Goal: Task Accomplishment & Management: Use online tool/utility

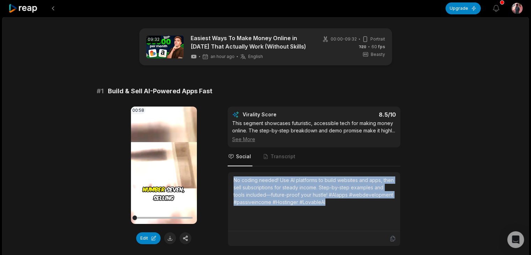
drag, startPoint x: 331, startPoint y: 204, endPoint x: 230, endPoint y: 180, distance: 103.4
click at [230, 180] on div "No coding needed! Use AI platforms to build websites and apps, then sell subscr…" at bounding box center [314, 201] width 172 height 59
copy div "No coding needed! Use AI platforms to build websites and apps, then sell subscr…"
click at [424, 202] on div "00:58 Your browser does not support mp4 format. Edit Virality Score 8.5 /10 Thi…" at bounding box center [266, 176] width 338 height 140
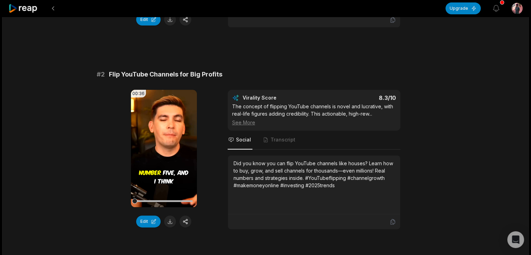
scroll to position [237, 0]
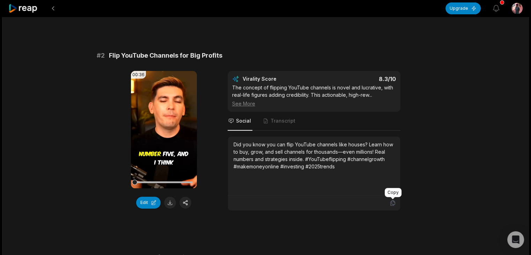
click at [389, 200] on icon at bounding box center [392, 203] width 6 height 6
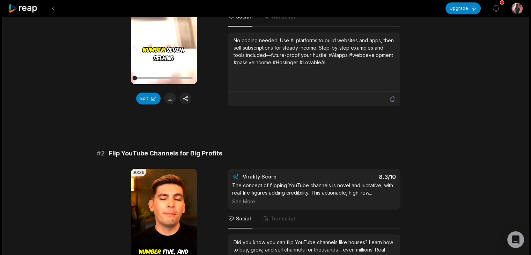
scroll to position [126, 0]
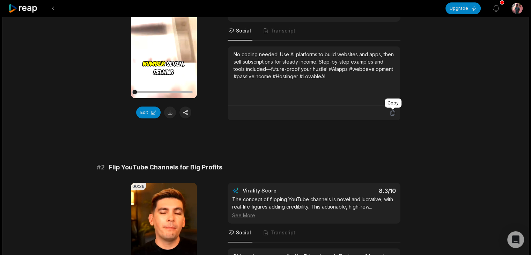
click at [391, 111] on icon at bounding box center [392, 113] width 6 height 6
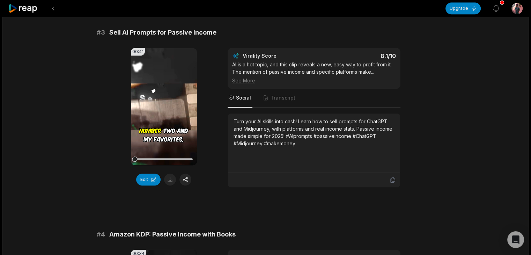
scroll to position [475, 0]
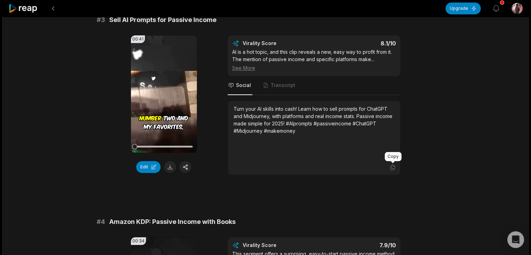
click at [390, 167] on icon at bounding box center [392, 167] width 4 height 5
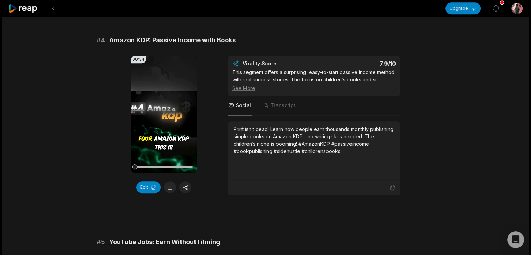
scroll to position [670, 0]
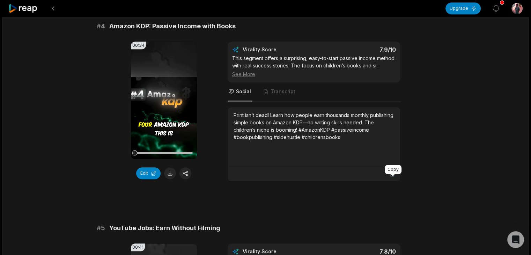
click at [392, 177] on icon at bounding box center [392, 173] width 6 height 6
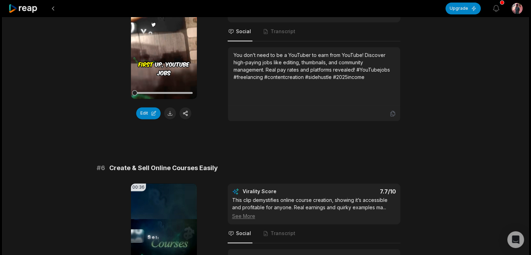
scroll to position [935, 0]
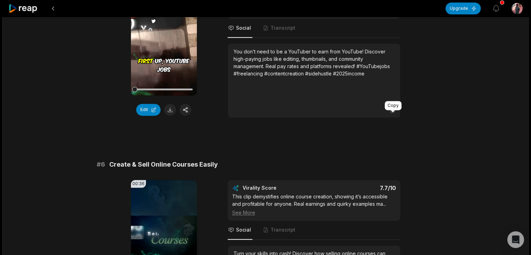
click at [391, 113] on icon at bounding box center [392, 110] width 6 height 6
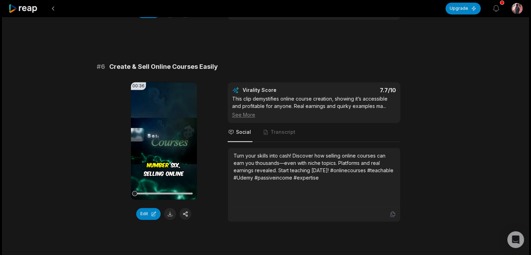
scroll to position [1047, 0]
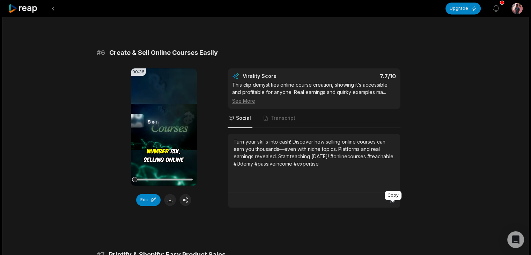
click at [391, 203] on icon at bounding box center [392, 200] width 4 height 5
click at [458, 127] on div "09:32 Easiest Ways To Make Money Online in 2025 That Actually Work (Without Ski…" at bounding box center [265, 21] width 527 height 2102
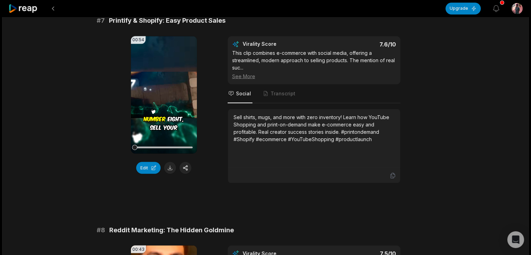
scroll to position [1298, 0]
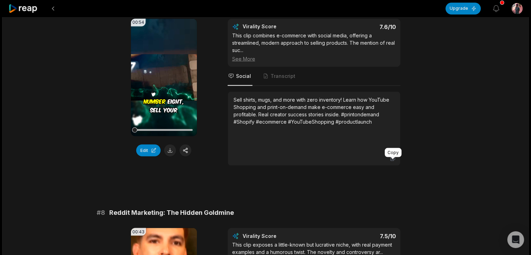
click at [394, 161] on icon at bounding box center [392, 158] width 6 height 6
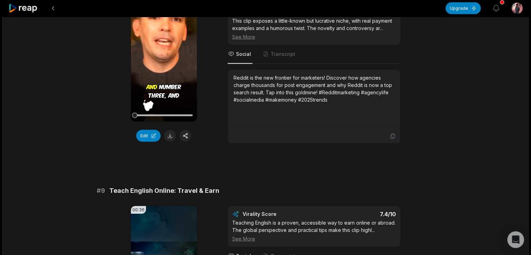
scroll to position [1535, 0]
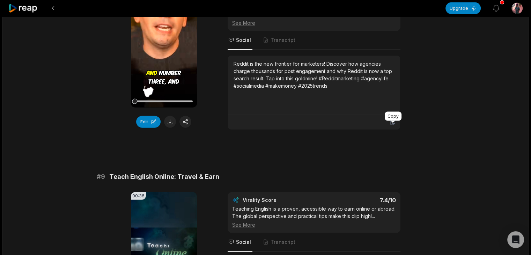
click at [391, 125] on icon at bounding box center [392, 122] width 6 height 6
click at [392, 125] on icon at bounding box center [392, 122] width 6 height 6
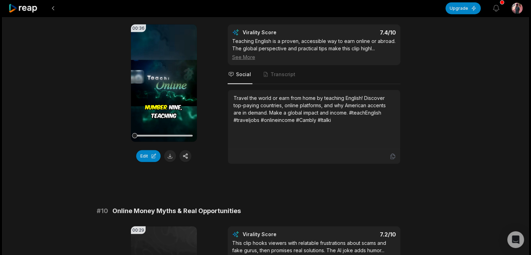
scroll to position [1689, 0]
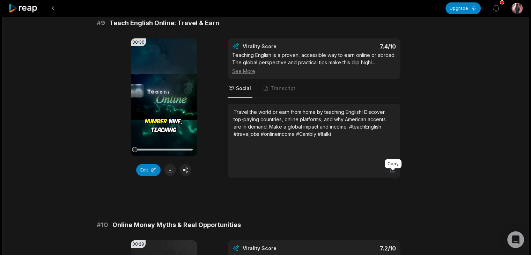
click at [392, 173] on icon at bounding box center [392, 170] width 4 height 5
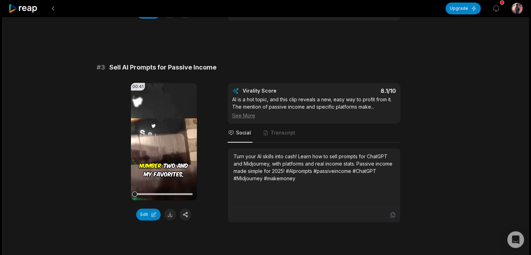
scroll to position [405, 0]
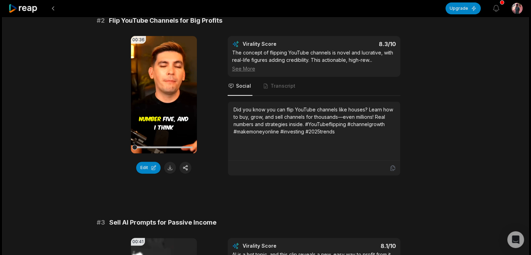
scroll to position [251, 0]
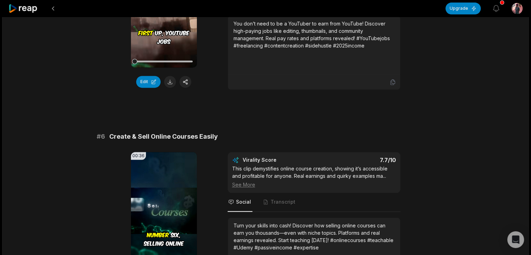
scroll to position [949, 0]
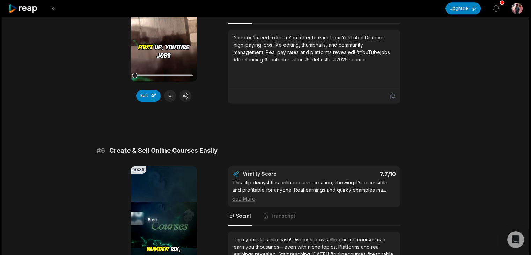
click at [372, 69] on div "You don’t need to be a YouTuber to earn from YouTube! Discover high-paying jobs…" at bounding box center [313, 59] width 161 height 50
click at [367, 63] on div "You don’t need to be a YouTuber to earn from YouTube! Discover high-paying jobs…" at bounding box center [313, 48] width 161 height 29
click at [284, 17] on span "Transcript" at bounding box center [282, 13] width 25 height 7
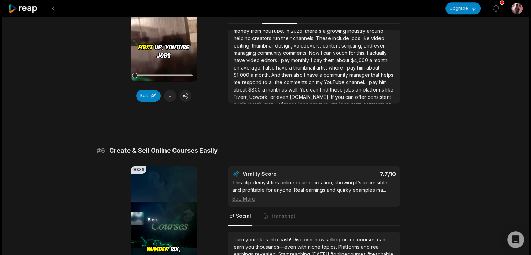
scroll to position [25, 0]
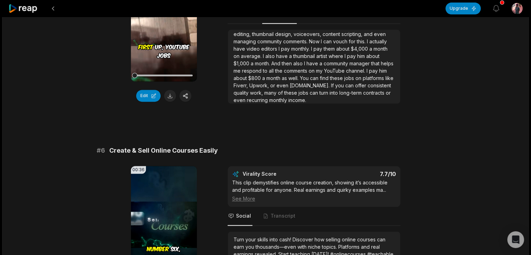
click at [270, 88] on span "Upwork," at bounding box center [259, 85] width 21 height 6
click at [144, 102] on button "Edit" at bounding box center [148, 96] width 24 height 12
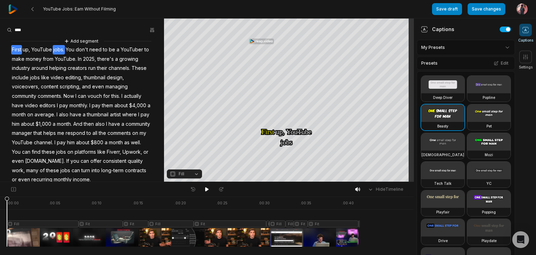
click at [64, 51] on span "jobs." at bounding box center [59, 49] width 12 height 9
click at [65, 52] on span "jobs." at bounding box center [59, 49] width 12 height 9
click at [83, 75] on span "editing," at bounding box center [74, 77] width 18 height 9
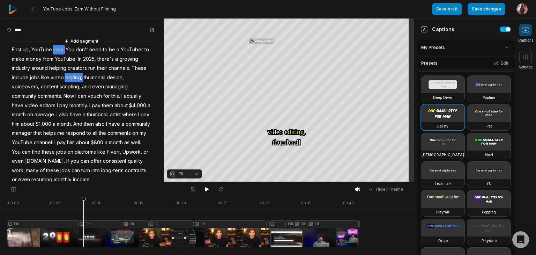
click at [59, 46] on span "jobs." at bounding box center [59, 49] width 12 height 9
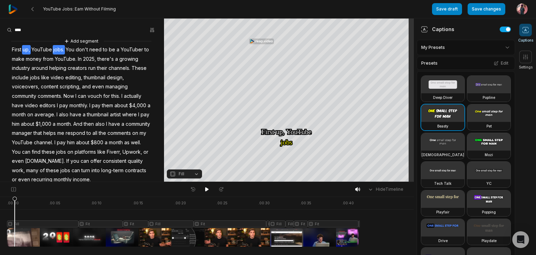
click at [25, 50] on span "up," at bounding box center [26, 49] width 9 height 9
click at [52, 25] on input at bounding box center [33, 30] width 52 height 10
drag, startPoint x: 63, startPoint y: 50, endPoint x: 15, endPoint y: 50, distance: 48.2
click at [15, 50] on div "Add segment First up, YouTube jobs. You don't need to be a YouTuber to make mon…" at bounding box center [82, 114] width 164 height 155
click at [104, 25] on div at bounding box center [82, 30] width 150 height 10
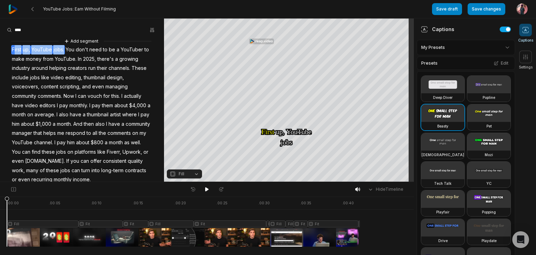
drag, startPoint x: 64, startPoint y: 50, endPoint x: 14, endPoint y: 48, distance: 50.6
click at [14, 48] on div "Add segment First up, YouTube jobs. You don't need to be a YouTuber to make mon…" at bounding box center [82, 114] width 164 height 155
click at [31, 69] on button "Remove video" at bounding box center [23, 70] width 47 height 9
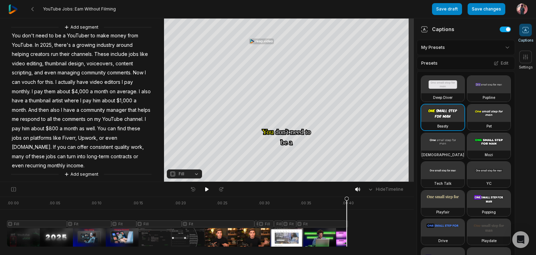
scroll to position [17, 0]
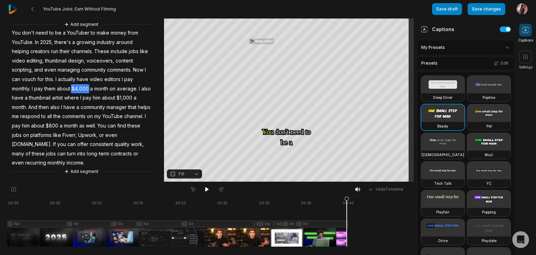
click at [89, 90] on span "$4,000" at bounding box center [80, 88] width 18 height 9
click at [36, 61] on span "editing," at bounding box center [35, 60] width 18 height 9
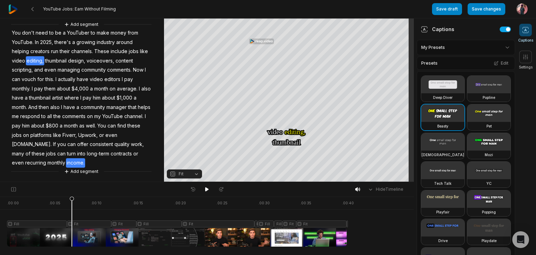
click at [85, 163] on span "income." at bounding box center [75, 162] width 19 height 9
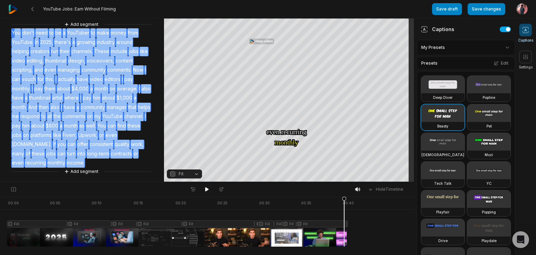
drag, startPoint x: 138, startPoint y: 163, endPoint x: 15, endPoint y: 32, distance: 179.5
click at [15, 32] on div "Add segment You don't need to be a YouTuber to make money from YouTube. In 2025…" at bounding box center [82, 98] width 164 height 155
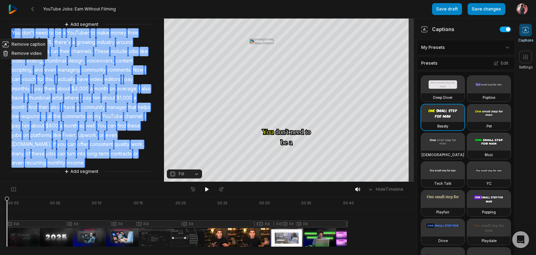
copy div "ou don't need to be a YouTuber to make money from YouTube. In 2025, there's a g…"
click at [62, 102] on div "Add segment You don't need to be a YouTuber to make money from YouTube. In 2025…" at bounding box center [82, 98] width 164 height 155
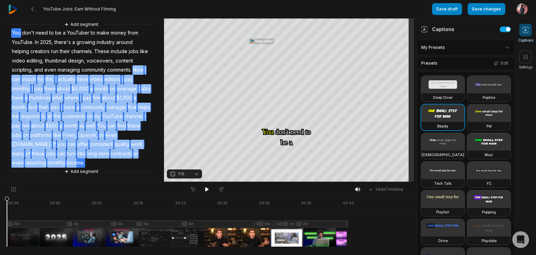
drag, startPoint x: 11, startPoint y: 77, endPoint x: 131, endPoint y: 161, distance: 146.4
click at [131, 161] on div "Add segment You don't need to be a YouTuber to make money from YouTube. In 2025…" at bounding box center [82, 98] width 164 height 155
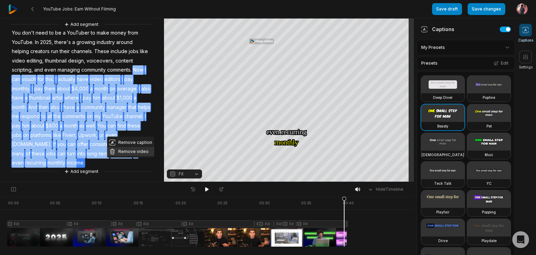
click at [125, 151] on button "Remove video" at bounding box center [130, 151] width 47 height 9
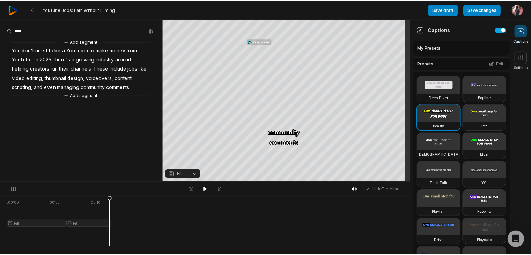
scroll to position [0, 0]
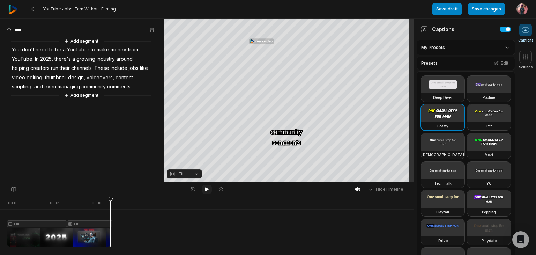
click at [206, 188] on icon at bounding box center [206, 189] width 3 height 4
click at [206, 187] on icon at bounding box center [206, 189] width 3 height 4
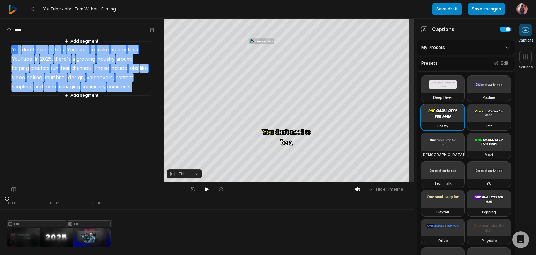
drag, startPoint x: 135, startPoint y: 86, endPoint x: 18, endPoint y: 47, distance: 123.4
click at [18, 47] on div "Add segment You don't need to be a YouTuber to make money from YouTube. In 2025…" at bounding box center [82, 68] width 164 height 62
copy div "u don't need to be a YouTuber to make money from YouTube. In 2025, there's a gr…"
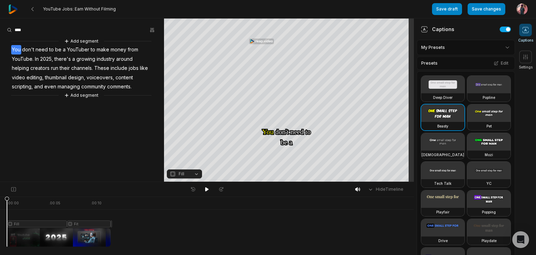
click at [99, 125] on aside "Add segment You don't need to be a YouTuber to make money from YouTube. In 2025…" at bounding box center [82, 99] width 164 height 163
click at [138, 83] on div "Add segment You don't need to be a YouTuber to make money from YouTube. In 2025…" at bounding box center [82, 68] width 164 height 62
click at [138, 85] on div "Add segment You don't need to be a YouTuber to make money from YouTube. In 2025…" at bounding box center [82, 68] width 164 height 62
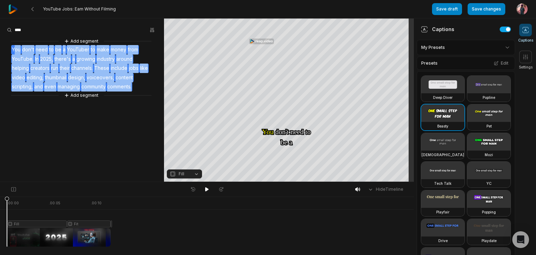
drag, startPoint x: 138, startPoint y: 85, endPoint x: 16, endPoint y: 48, distance: 127.6
click at [16, 48] on div "Add segment You don't need to be a YouTuber to make money from YouTube. In 2025…" at bounding box center [82, 68] width 164 height 62
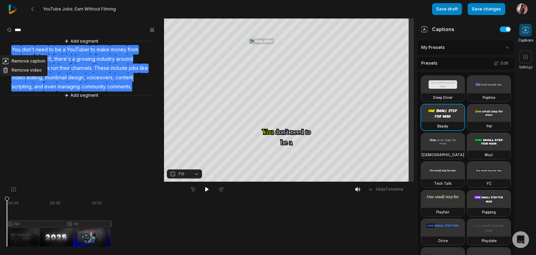
click at [93, 145] on aside "Remove caption Remove video Add segment You don't need to be a YouTuber to make…" at bounding box center [82, 99] width 164 height 163
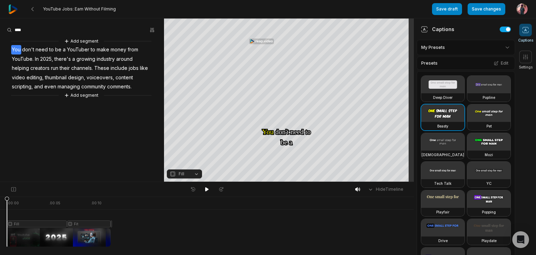
click at [43, 108] on aside "Add segment You don't need to be a YouTuber to make money from YouTube. In 2025…" at bounding box center [82, 99] width 164 height 163
click at [37, 32] on input at bounding box center [33, 30] width 52 height 10
click at [15, 45] on span "You" at bounding box center [16, 49] width 10 height 9
click at [19, 49] on span "You" at bounding box center [16, 49] width 10 height 9
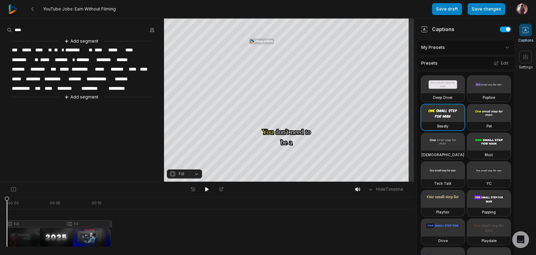
drag, startPoint x: 135, startPoint y: 87, endPoint x: 140, endPoint y: 92, distance: 7.2
click at [140, 92] on div "**********" at bounding box center [82, 69] width 164 height 64
drag, startPoint x: 140, startPoint y: 92, endPoint x: 116, endPoint y: 83, distance: 25.8
click at [116, 83] on div "**********" at bounding box center [82, 69] width 164 height 64
click at [76, 79] on span "*******" at bounding box center [77, 78] width 18 height 9
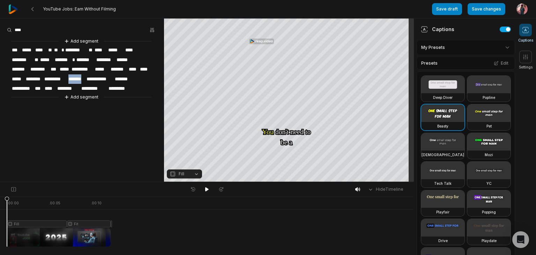
click at [76, 79] on span "*******" at bounding box center [77, 78] width 18 height 9
click at [88, 70] on span "*********" at bounding box center [83, 69] width 24 height 9
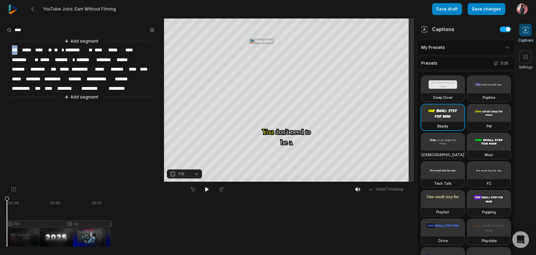
click at [88, 70] on span "*********" at bounding box center [83, 69] width 24 height 9
drag, startPoint x: 88, startPoint y: 70, endPoint x: 80, endPoint y: 70, distance: 7.7
click at [80, 70] on span "*********" at bounding box center [83, 69] width 24 height 9
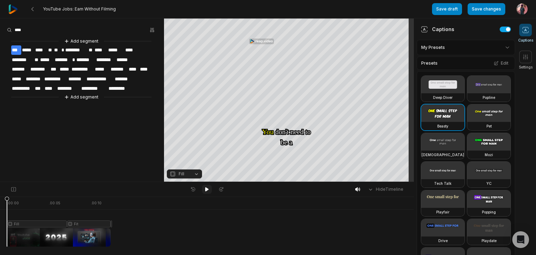
click at [206, 187] on icon at bounding box center [207, 189] width 6 height 6
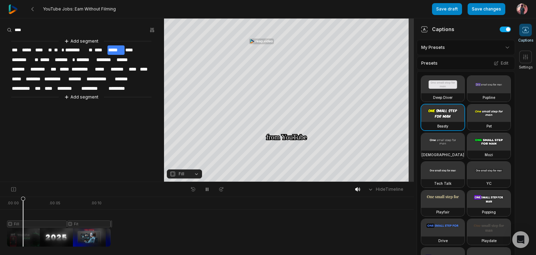
click at [41, 60] on span "*****" at bounding box center [46, 59] width 15 height 9
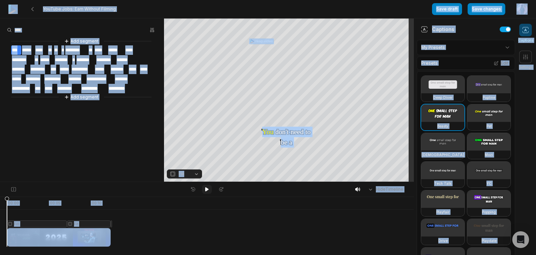
click at [205, 188] on icon at bounding box center [206, 189] width 3 height 4
click at [207, 189] on icon at bounding box center [206, 189] width 3 height 4
click at [450, 12] on button "Save draft" at bounding box center [447, 9] width 30 height 12
click at [477, 11] on button "Save changes" at bounding box center [487, 9] width 38 height 12
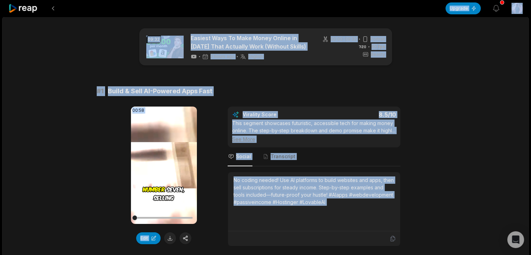
click at [426, 95] on div "# 1 Build & Sell AI-Powered Apps Fast" at bounding box center [266, 91] width 338 height 10
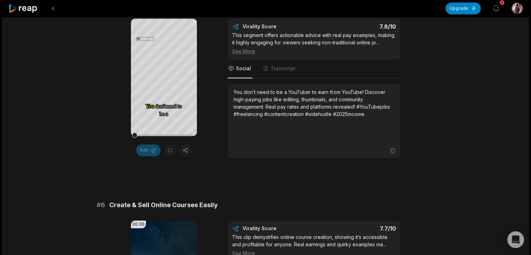
scroll to position [907, 0]
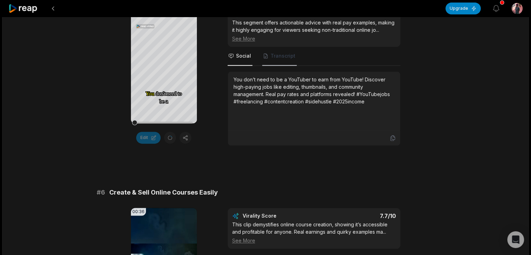
click at [275, 59] on span "Transcript" at bounding box center [282, 55] width 25 height 7
click at [426, 105] on div "Your browser does not support mp4 format. You You don't don't need need to to b…" at bounding box center [266, 76] width 338 height 140
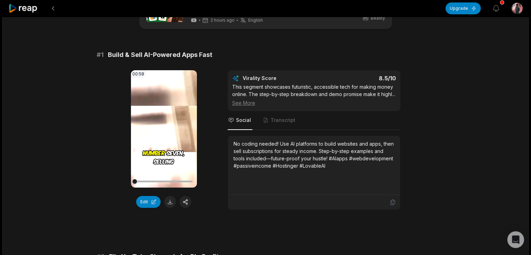
scroll to position [0, 0]
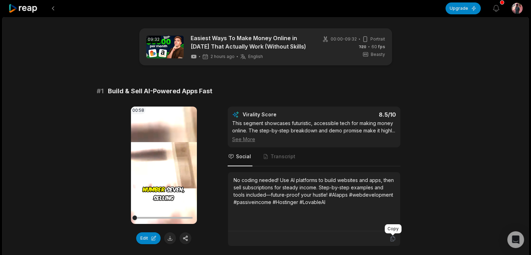
click at [390, 239] on icon at bounding box center [392, 238] width 6 height 6
click at [285, 156] on span "Transcript" at bounding box center [282, 156] width 25 height 7
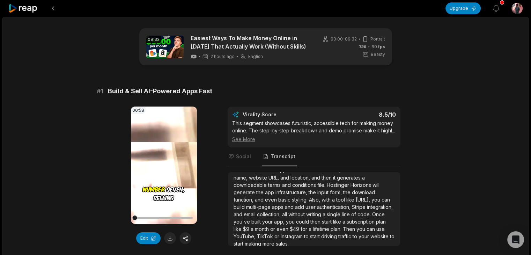
scroll to position [62, 0]
click at [243, 159] on span "Social" at bounding box center [243, 156] width 15 height 7
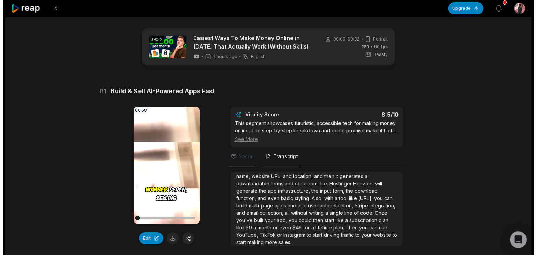
scroll to position [0, 0]
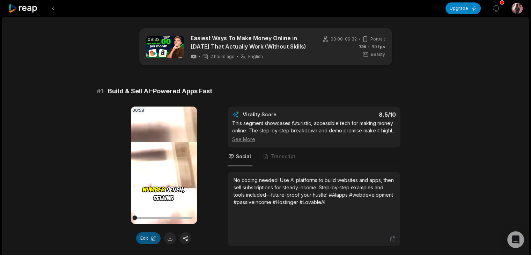
click at [148, 235] on button "Edit" at bounding box center [148, 238] width 24 height 12
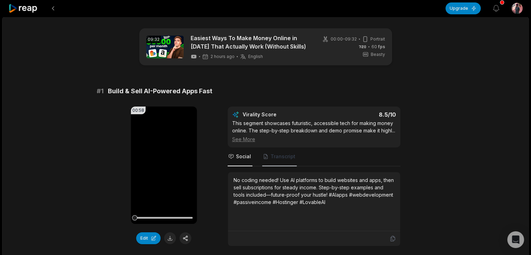
click at [286, 157] on span "Transcript" at bounding box center [282, 156] width 25 height 7
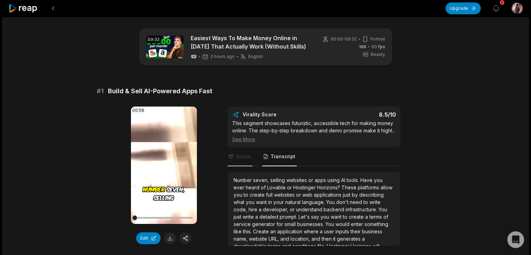
click at [245, 159] on span "Social" at bounding box center [243, 156] width 15 height 7
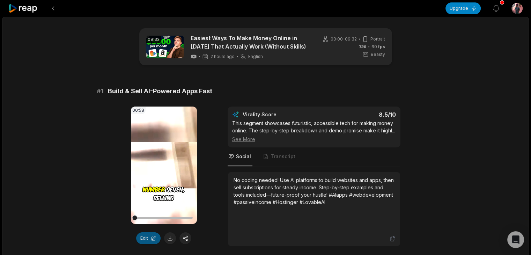
click at [147, 238] on button "Edit" at bounding box center [148, 238] width 24 height 12
click at [325, 193] on div "No coding needed! Use AI platforms to build websites and apps, then sell subscr…" at bounding box center [313, 190] width 161 height 29
click at [149, 235] on button "Edit" at bounding box center [148, 238] width 24 height 12
click at [345, 192] on div "No coding needed! Use AI platforms to build websites and apps, then sell subscr…" at bounding box center [313, 190] width 161 height 29
click at [391, 238] on icon at bounding box center [392, 238] width 4 height 5
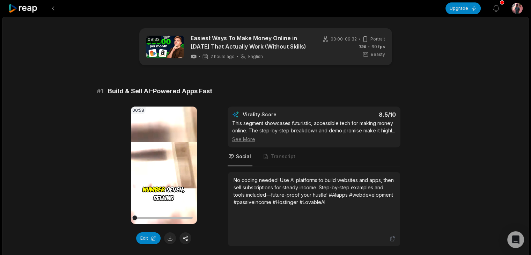
click at [240, 139] on div "See More" at bounding box center [314, 138] width 164 height 7
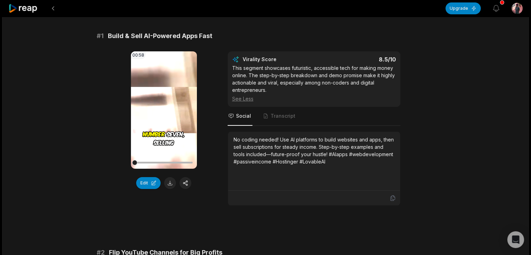
scroll to position [56, 0]
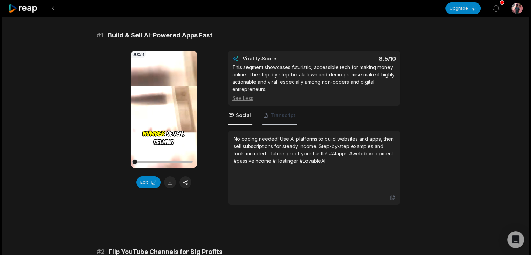
click at [277, 118] on span "Transcript" at bounding box center [282, 115] width 25 height 7
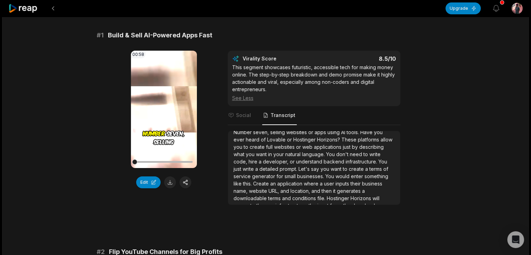
scroll to position [0, 0]
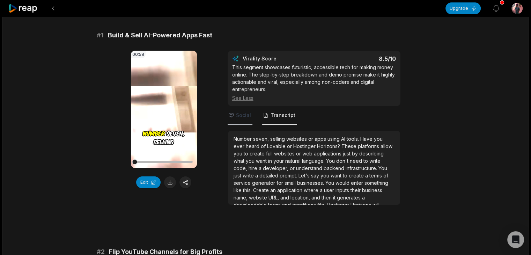
click at [245, 116] on span "Social" at bounding box center [243, 115] width 15 height 7
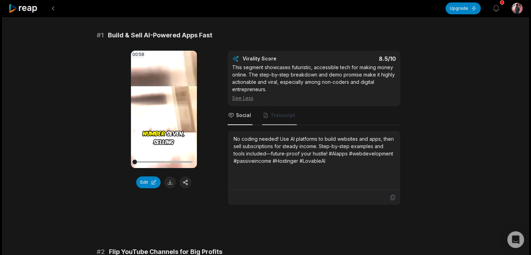
click at [278, 117] on span "Transcript" at bounding box center [282, 115] width 25 height 7
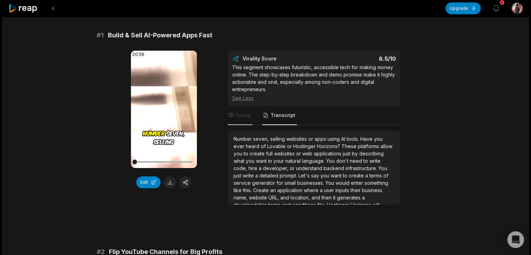
click at [241, 118] on span "Social" at bounding box center [240, 115] width 25 height 19
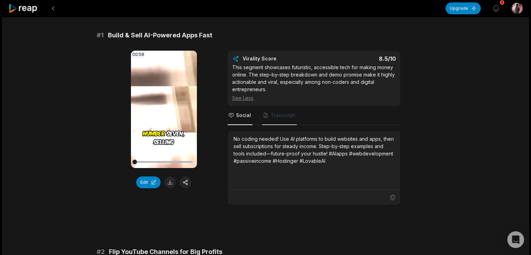
click at [283, 117] on span "Transcript" at bounding box center [282, 115] width 25 height 7
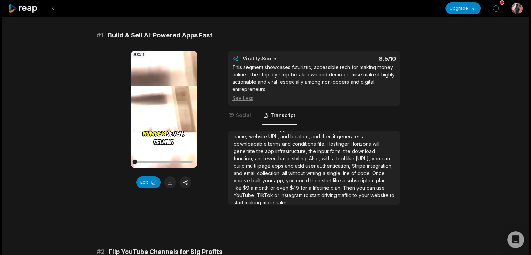
scroll to position [62, 0]
click at [243, 113] on span "Social" at bounding box center [243, 115] width 15 height 7
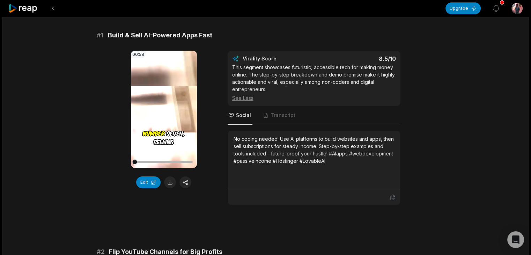
scroll to position [0, 0]
click at [143, 185] on button "Edit" at bounding box center [148, 182] width 24 height 12
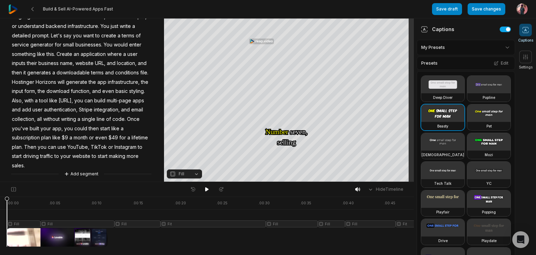
scroll to position [73, 0]
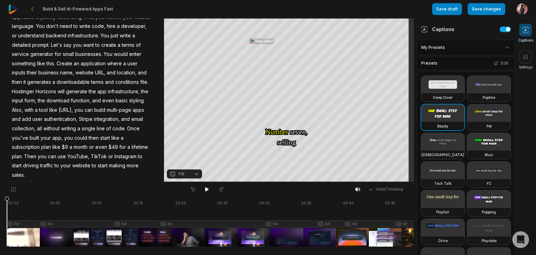
scroll to position [73, 0]
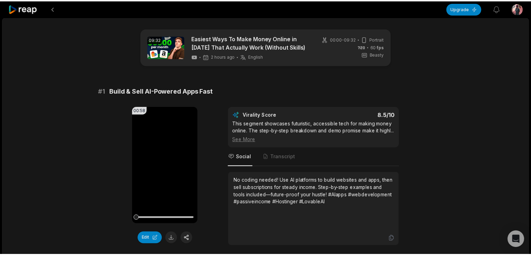
scroll to position [56, 0]
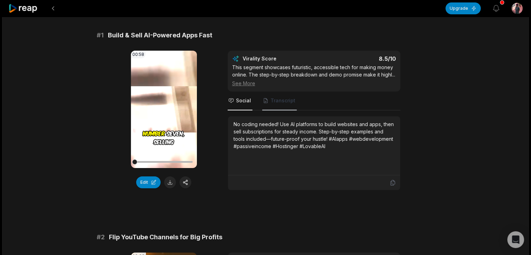
click at [281, 101] on span "Transcript" at bounding box center [282, 100] width 25 height 7
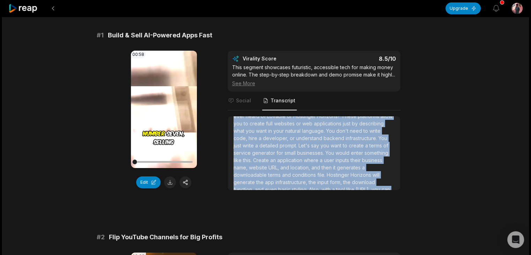
scroll to position [0, 0]
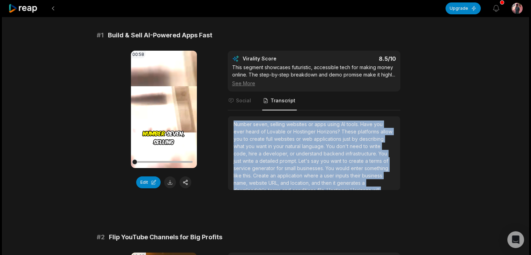
drag, startPoint x: 385, startPoint y: 183, endPoint x: 229, endPoint y: 119, distance: 167.9
click at [229, 119] on div "Number seven, selling websites or apps using AI tools. Have you ever heard of L…" at bounding box center [314, 153] width 172 height 74
copy div "Number seven, selling websites or apps using AI tools. Have you ever heard of L…"
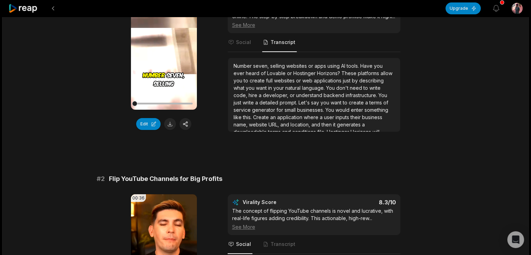
scroll to position [126, 0]
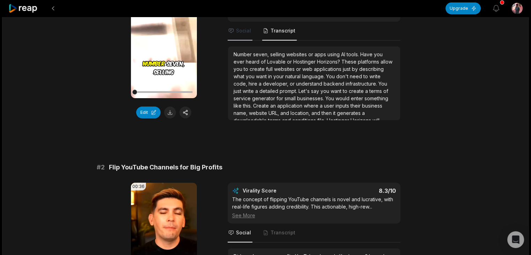
click at [241, 28] on span "Social" at bounding box center [243, 30] width 15 height 7
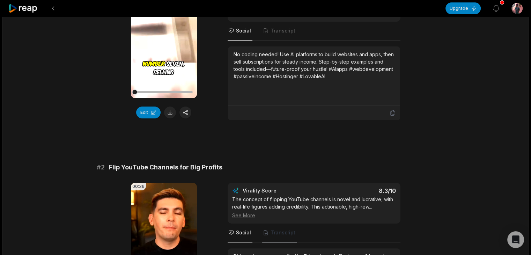
click at [281, 232] on span "Transcript" at bounding box center [282, 232] width 25 height 7
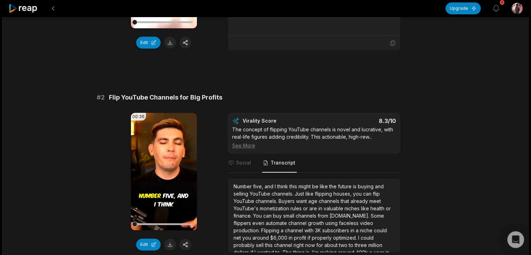
scroll to position [209, 0]
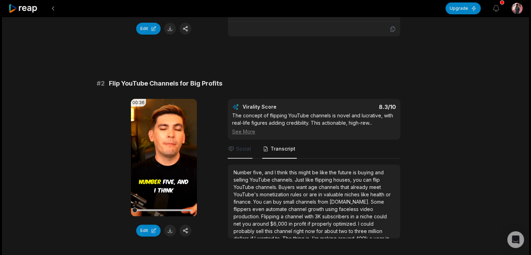
click at [245, 151] on span "Social" at bounding box center [243, 148] width 15 height 7
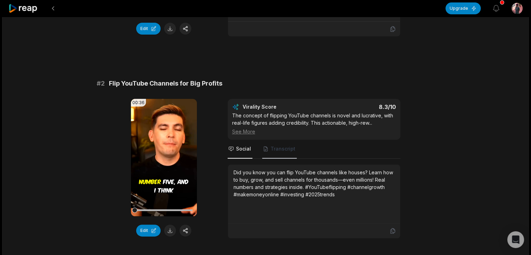
click at [276, 151] on span "Transcript" at bounding box center [282, 148] width 25 height 7
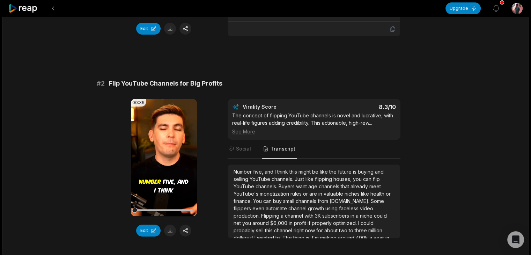
scroll to position [0, 0]
click at [145, 228] on button "Edit" at bounding box center [148, 230] width 24 height 12
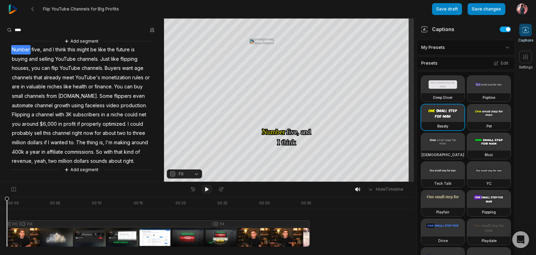
click at [205, 187] on icon at bounding box center [207, 189] width 6 height 6
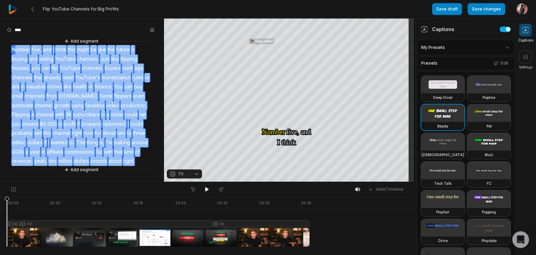
drag, startPoint x: 139, startPoint y: 159, endPoint x: 14, endPoint y: 51, distance: 165.7
click at [14, 51] on div "Add segment Number five, and I think this might be like the future is buying an…" at bounding box center [82, 105] width 164 height 136
copy div "umber five, and I think this might be like the future is buying and selling You…"
click at [63, 101] on span "growth" at bounding box center [61, 105] width 17 height 9
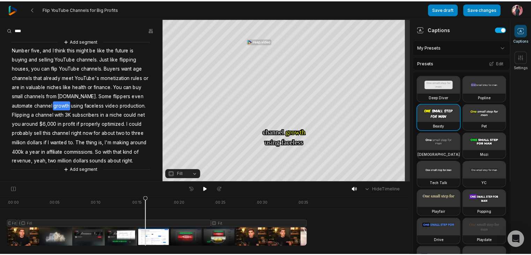
scroll to position [209, 0]
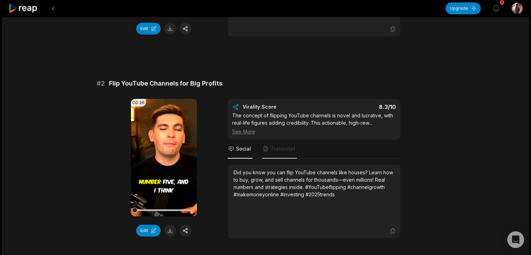
click at [275, 152] on span "Transcript" at bounding box center [279, 149] width 35 height 19
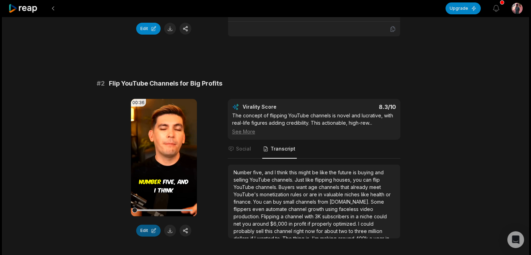
click at [149, 228] on button "Edit" at bounding box center [148, 230] width 24 height 12
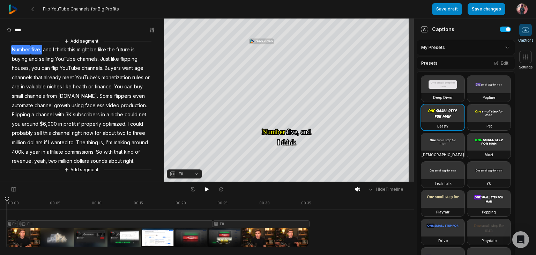
click at [40, 49] on span "five," at bounding box center [37, 49] width 12 height 9
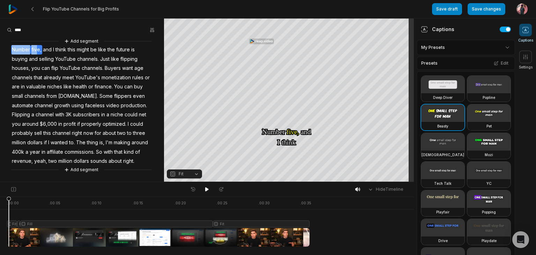
drag, startPoint x: 38, startPoint y: 49, endPoint x: 13, endPoint y: 49, distance: 25.1
click at [13, 49] on div "Add segment Number five, and I think this might be like the future is buying an…" at bounding box center [82, 105] width 164 height 136
click at [28, 46] on span "Number" at bounding box center [21, 49] width 20 height 9
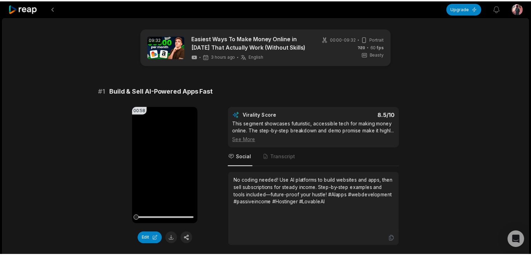
scroll to position [209, 0]
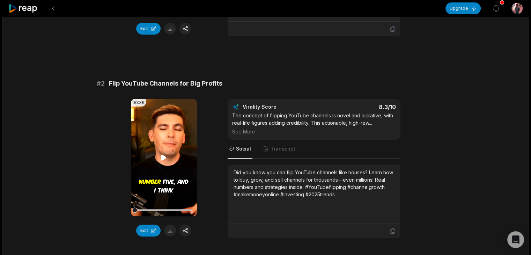
click at [162, 158] on icon at bounding box center [163, 157] width 5 height 6
click at [147, 229] on button "Edit" at bounding box center [148, 230] width 24 height 12
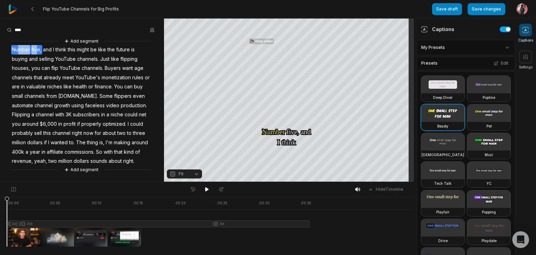
drag, startPoint x: 39, startPoint y: 48, endPoint x: 20, endPoint y: 49, distance: 18.9
click at [20, 49] on div "Add segment Number five, and I think this might be like the future is buying an…" at bounding box center [82, 105] width 164 height 136
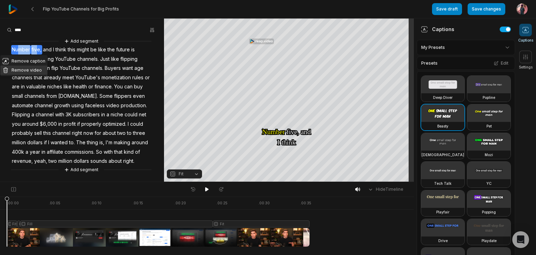
click at [22, 68] on button "Remove video" at bounding box center [23, 70] width 47 height 9
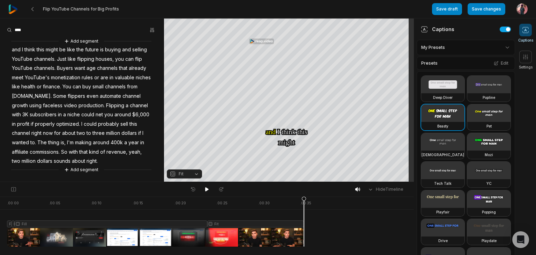
drag, startPoint x: 102, startPoint y: 158, endPoint x: 102, endPoint y: 165, distance: 7.0
click at [82, 99] on div "Add segment and I think this might be like the future is buying and selling You…" at bounding box center [82, 105] width 164 height 136
click at [97, 160] on div "Add segment and I think this might be like the future is buying and selling You…" at bounding box center [82, 105] width 164 height 136
click at [106, 163] on div "Add segment and I think this might be like the future is buying and selling You…" at bounding box center [82, 105] width 164 height 136
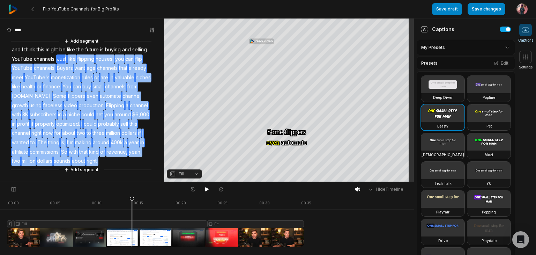
drag, startPoint x: 95, startPoint y: 162, endPoint x: 64, endPoint y: 59, distance: 107.7
click at [64, 59] on div "Add segment and I think this might be like the future is buying and selling You…" at bounding box center [82, 105] width 164 height 136
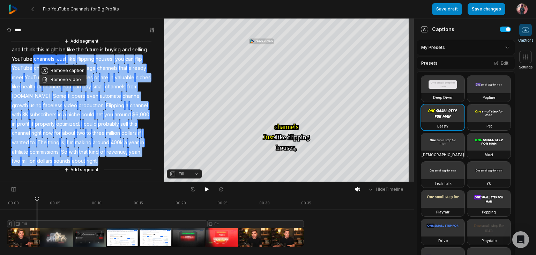
click at [70, 78] on button "Remove video" at bounding box center [62, 79] width 47 height 9
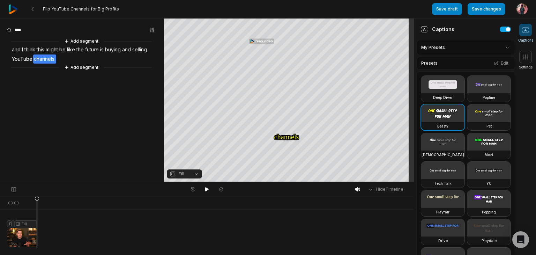
click at [94, 108] on aside "Add segment and I think this might be like the future is buying and selling You…" at bounding box center [82, 99] width 164 height 163
click at [86, 119] on aside "Add segment and I think this might be like the future is buying and selling You…" at bounding box center [82, 99] width 164 height 163
click at [207, 189] on icon at bounding box center [206, 189] width 3 height 4
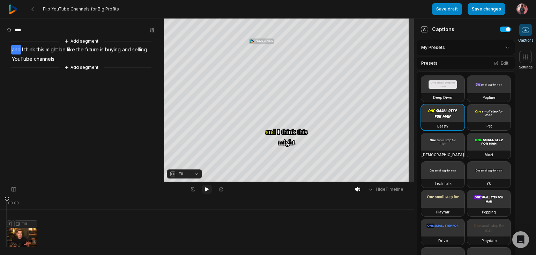
click at [207, 189] on icon at bounding box center [206, 189] width 3 height 4
click at [358, 190] on icon at bounding box center [358, 189] width 6 height 6
click at [372, 189] on icon at bounding box center [370, 189] width 6 height 6
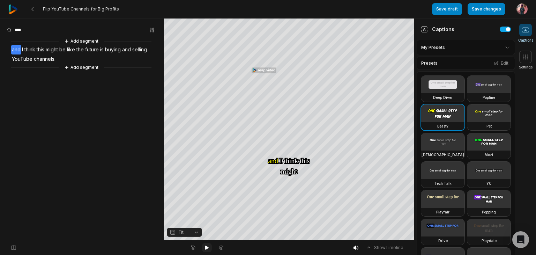
click at [203, 247] on button at bounding box center [207, 247] width 10 height 9
click at [205, 246] on icon at bounding box center [206, 247] width 3 height 4
click at [142, 159] on aside "Add segment and I think this might be like the future is buying and selling You…" at bounding box center [82, 128] width 164 height 221
click at [67, 119] on aside "Add segment and I think this might be like the future is buying and selling You…" at bounding box center [82, 128] width 164 height 221
click at [83, 125] on aside "Add segment and I think this might be like the future is buying and selling You…" at bounding box center [82, 128] width 164 height 221
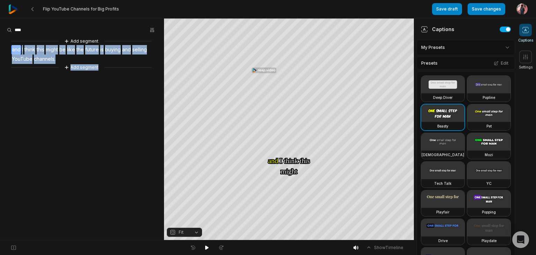
drag, startPoint x: 83, startPoint y: 125, endPoint x: 19, endPoint y: 50, distance: 98.5
click at [19, 50] on aside "Add segment and I think this might be like the future is buying and selling You…" at bounding box center [82, 128] width 164 height 221
click at [19, 50] on span "and" at bounding box center [16, 49] width 10 height 9
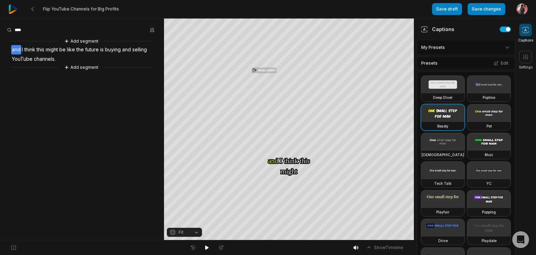
click at [49, 108] on aside "Add segment and I think this might be like the future is buying and selling You…" at bounding box center [82, 128] width 164 height 221
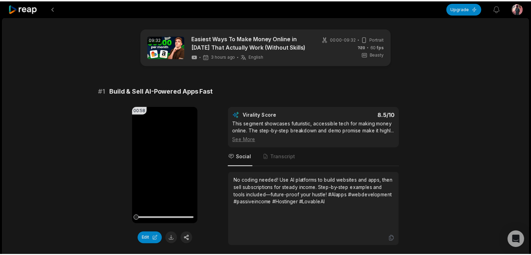
scroll to position [209, 0]
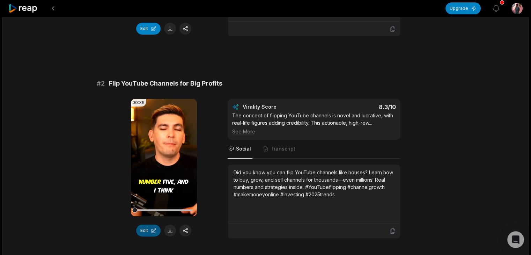
click at [144, 231] on button "Edit" at bounding box center [148, 230] width 24 height 12
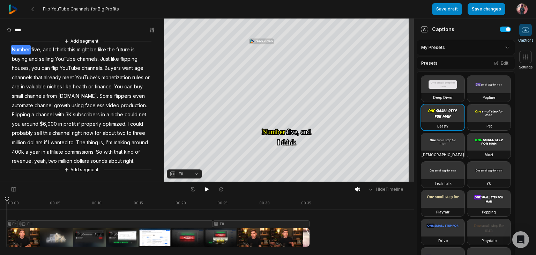
click at [39, 49] on span "five," at bounding box center [37, 49] width 12 height 9
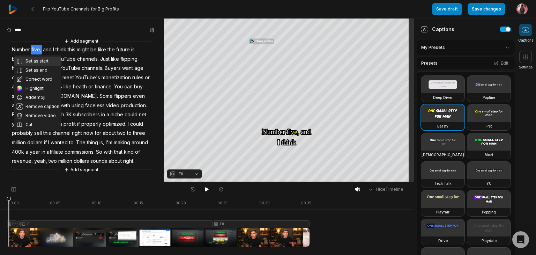
click at [53, 57] on button "Set as start" at bounding box center [37, 61] width 47 height 9
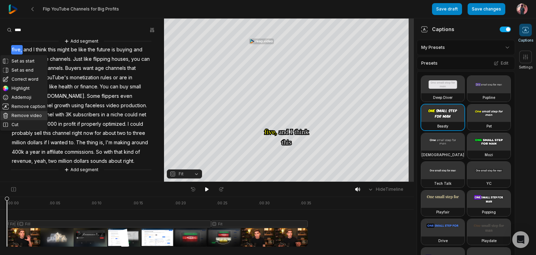
click at [30, 115] on button "Remove video" at bounding box center [23, 115] width 47 height 9
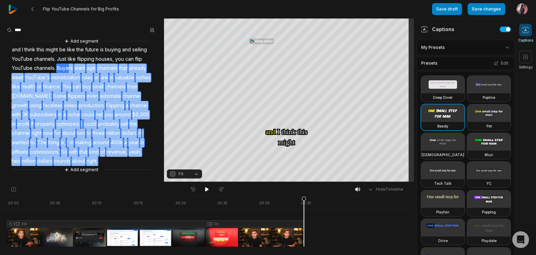
drag, startPoint x: 92, startPoint y: 159, endPoint x: 68, endPoint y: 69, distance: 93.0
click at [68, 69] on div "Add segment and I think this might be like the future is buying and selling You…" at bounding box center [82, 105] width 164 height 136
click at [66, 54] on button "Remove video" at bounding box center [66, 56] width 47 height 9
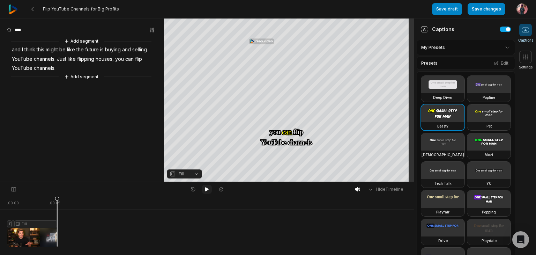
click at [207, 188] on icon at bounding box center [206, 189] width 3 height 4
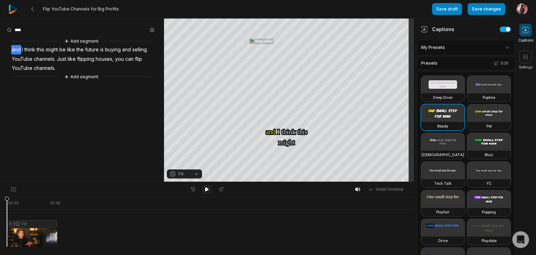
click at [207, 188] on icon at bounding box center [206, 189] width 3 height 4
click at [179, 173] on span "Fit" at bounding box center [181, 174] width 5 height 6
click at [370, 189] on body "Flip YouTube Channels for Big Profits Save draft Save changes Open user menu Ca…" at bounding box center [268, 127] width 536 height 255
click at [370, 189] on icon at bounding box center [370, 189] width 3 height 2
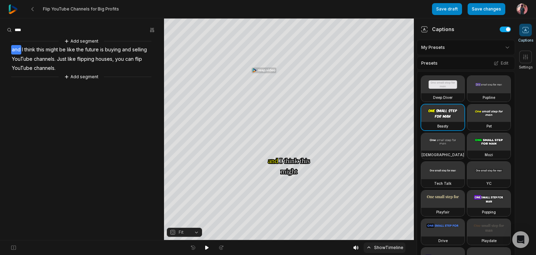
click at [369, 247] on icon at bounding box center [369, 247] width 6 height 6
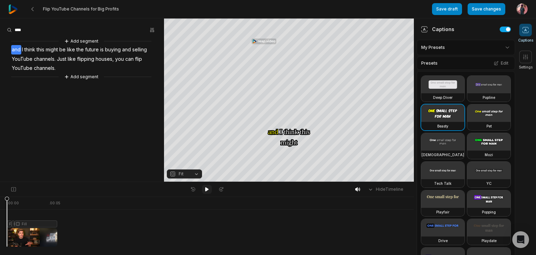
click at [204, 189] on icon at bounding box center [207, 189] width 6 height 6
click at [207, 189] on icon at bounding box center [206, 189] width 3 height 4
click at [206, 186] on icon at bounding box center [207, 189] width 6 height 6
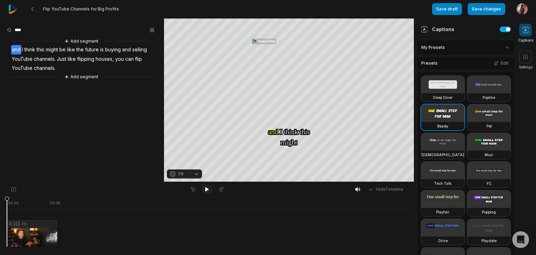
click at [206, 186] on icon at bounding box center [207, 189] width 6 height 6
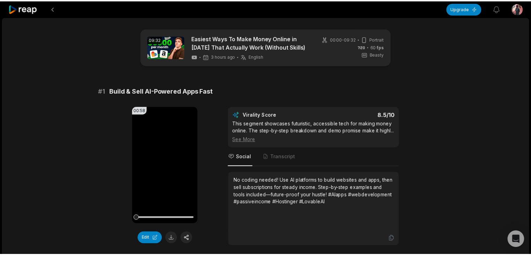
scroll to position [209, 0]
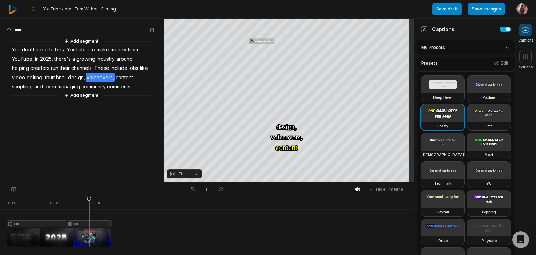
click at [361, 217] on div "Fill Fit Fill" at bounding box center [207, 218] width 414 height 18
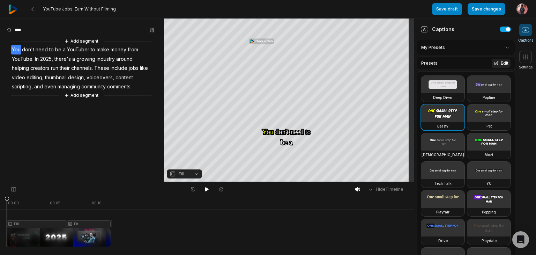
click at [498, 64] on button "Edit" at bounding box center [501, 63] width 19 height 9
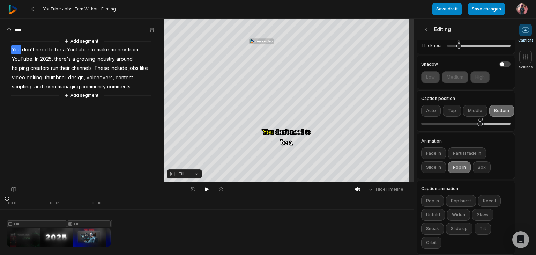
scroll to position [176, 0]
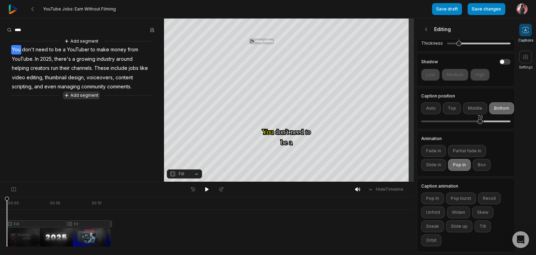
click at [68, 94] on icon at bounding box center [66, 95] width 5 height 5
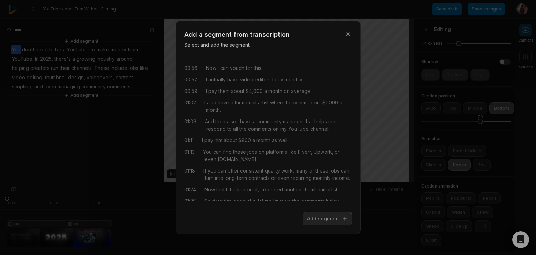
click at [60, 116] on div "Close Add a segment from transcription Select and add the segment. 00:56 Now I …" at bounding box center [268, 127] width 536 height 255
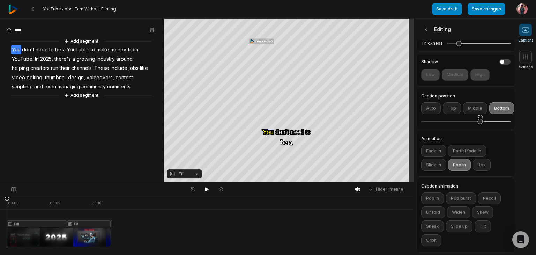
click at [525, 32] on icon at bounding box center [525, 30] width 7 height 7
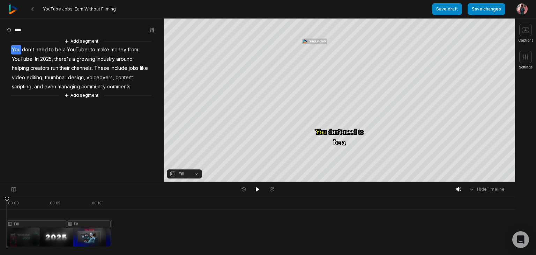
click at [401, 215] on div "Fill Fit Fill" at bounding box center [257, 218] width 515 height 18
click at [527, 36] on span at bounding box center [525, 30] width 13 height 13
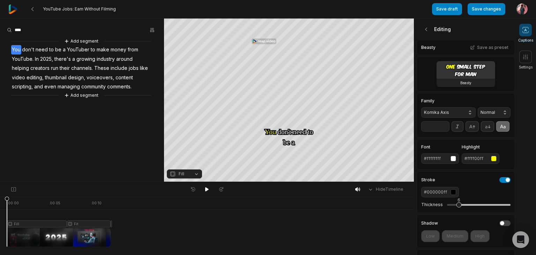
click at [464, 67] on video at bounding box center [466, 69] width 59 height 17
click at [454, 68] on video at bounding box center [466, 69] width 59 height 17
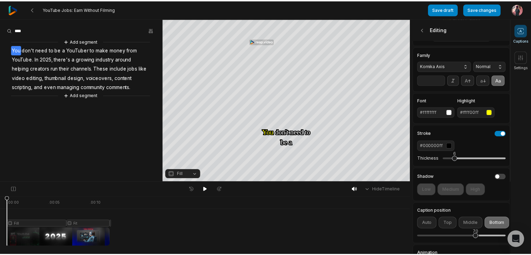
scroll to position [0, 0]
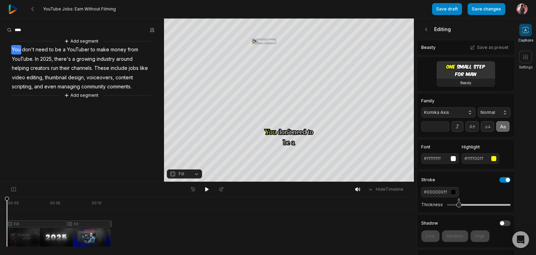
click at [458, 73] on video at bounding box center [466, 69] width 59 height 17
click at [460, 82] on h3 "Beasty" at bounding box center [465, 83] width 11 height 6
click at [446, 63] on video at bounding box center [466, 69] width 59 height 17
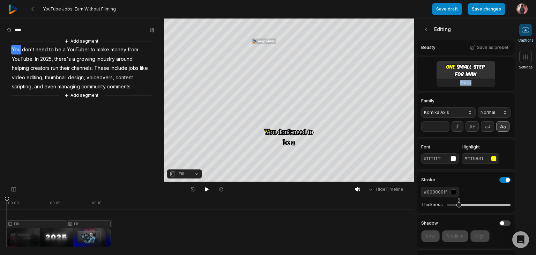
click at [499, 130] on icon at bounding box center [503, 126] width 8 height 8
click at [30, 59] on span "YouTube." at bounding box center [22, 58] width 23 height 9
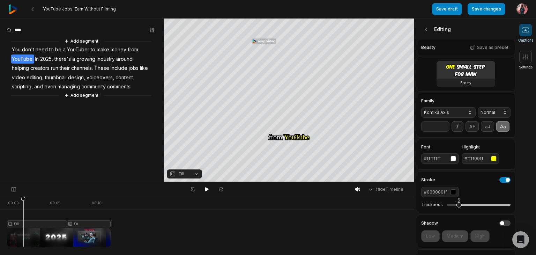
click at [30, 59] on span "YouTube." at bounding box center [22, 58] width 23 height 9
click at [28, 59] on span "YouTube." at bounding box center [22, 58] width 23 height 9
click at [33, 52] on span "don't" at bounding box center [28, 49] width 14 height 9
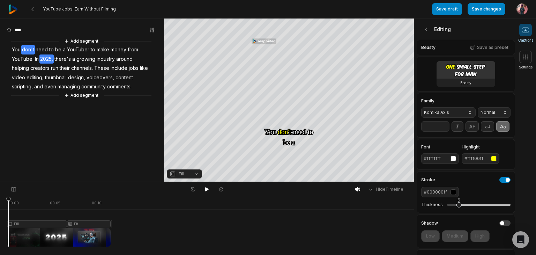
click at [52, 54] on span "2025," at bounding box center [46, 58] width 14 height 9
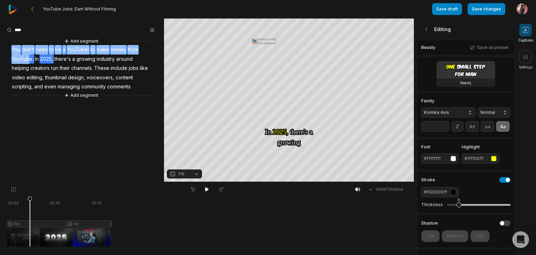
drag, startPoint x: 29, startPoint y: 58, endPoint x: 13, endPoint y: 45, distance: 20.7
click at [13, 45] on div "Add segment You don't need to be a YouTuber to make money from YouTube. In 2025…" at bounding box center [82, 68] width 164 height 62
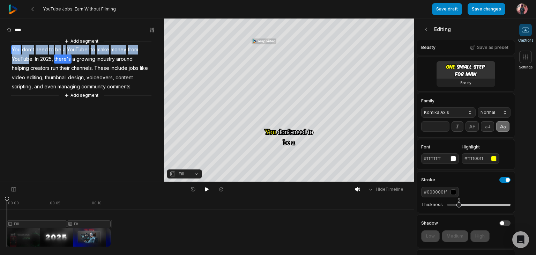
click at [61, 62] on span "there's" at bounding box center [63, 58] width 18 height 9
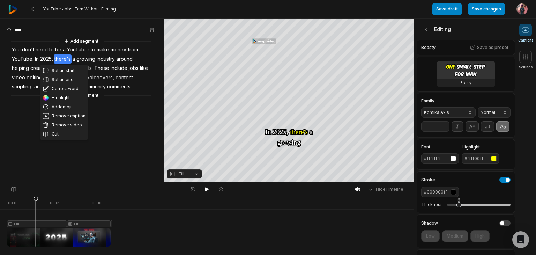
click at [28, 55] on span "YouTube." at bounding box center [22, 58] width 23 height 9
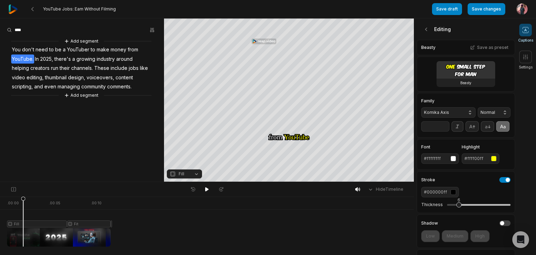
click at [31, 60] on span "YouTube." at bounding box center [22, 58] width 23 height 9
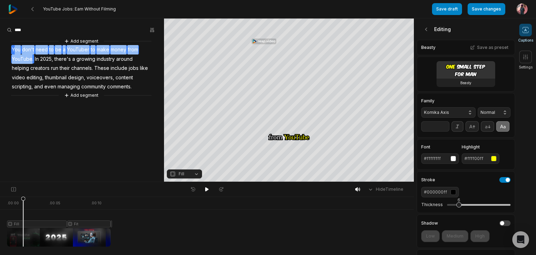
drag, startPoint x: 31, startPoint y: 60, endPoint x: 14, endPoint y: 48, distance: 20.3
click at [14, 48] on div "Add segment You don't need to be a YouTuber to make money from YouTube. In 2025…" at bounding box center [82, 68] width 164 height 62
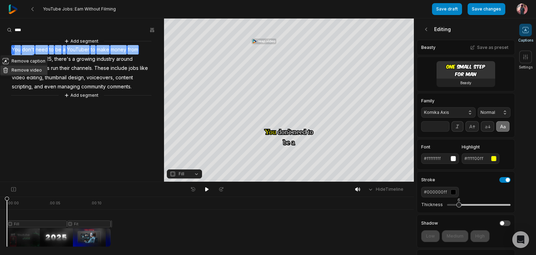
click at [20, 67] on button "Remove video" at bounding box center [23, 70] width 47 height 9
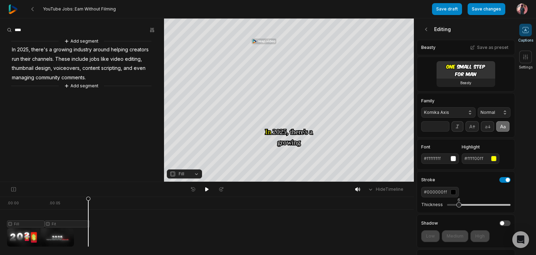
click at [12, 49] on span "In" at bounding box center [13, 49] width 5 height 9
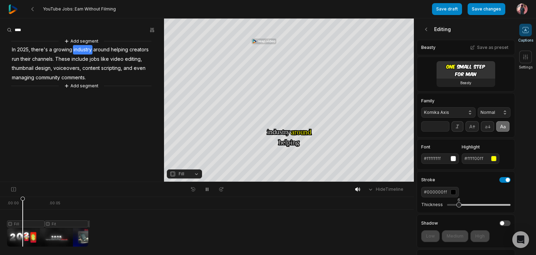
click at [13, 50] on span "In" at bounding box center [13, 49] width 5 height 9
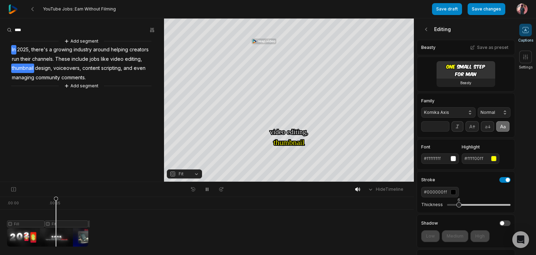
click at [12, 49] on span "In" at bounding box center [13, 49] width 5 height 9
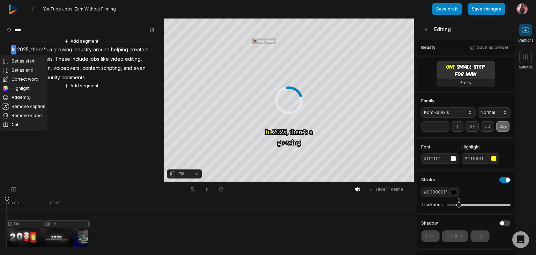
click at [12, 49] on span "In" at bounding box center [13, 49] width 5 height 9
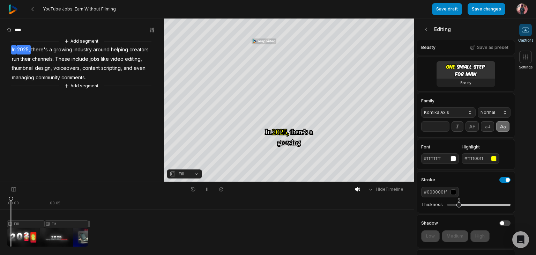
click at [16, 50] on span "In" at bounding box center [13, 49] width 5 height 9
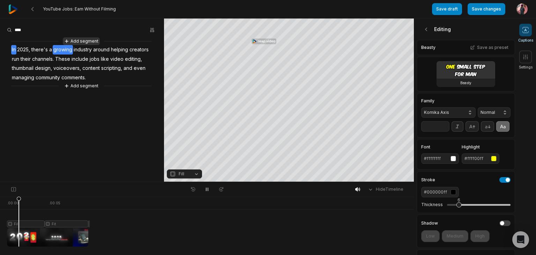
click at [78, 41] on button "Add segment" at bounding box center [81, 41] width 37 height 8
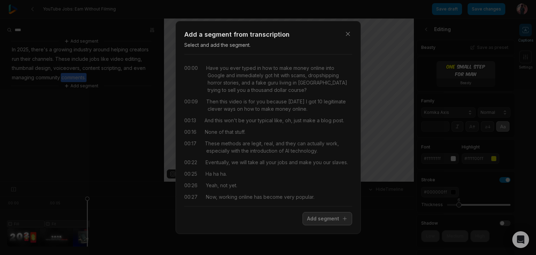
click at [119, 111] on div "Close Add a segment from transcription Select and add the segment. 00:00 Have y…" at bounding box center [268, 127] width 536 height 255
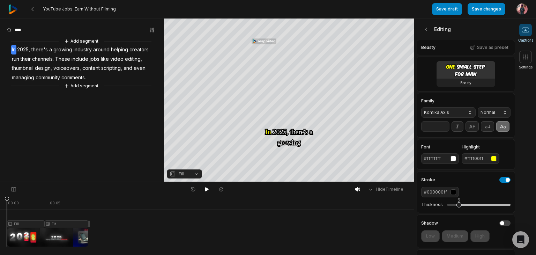
click at [17, 49] on span "2025," at bounding box center [23, 49] width 14 height 9
click at [14, 51] on span "In" at bounding box center [13, 49] width 5 height 9
click at [6, 54] on div "Add segment In 2025, there's a growing industry around helping creators run the…" at bounding box center [82, 63] width 164 height 52
click at [16, 52] on span "In" at bounding box center [13, 49] width 5 height 9
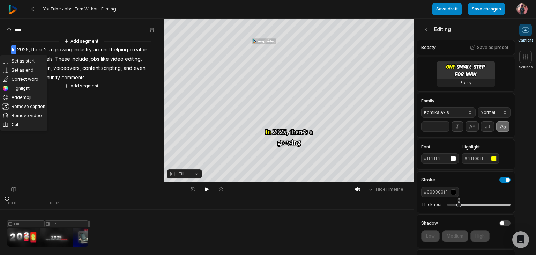
click at [16, 52] on span "In" at bounding box center [13, 49] width 5 height 9
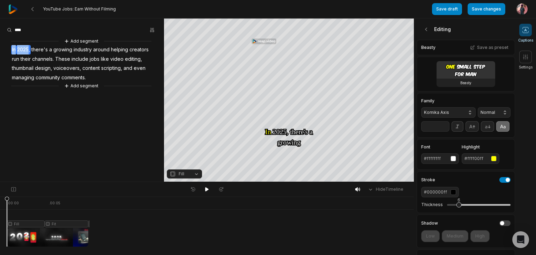
drag, startPoint x: 16, startPoint y: 52, endPoint x: 18, endPoint y: 46, distance: 7.0
click at [18, 46] on div "Add segment In 2025, there's a growing industry around helping creators run the…" at bounding box center [82, 63] width 164 height 52
click at [18, 46] on span "2025," at bounding box center [23, 49] width 14 height 9
click at [40, 49] on span "there's" at bounding box center [40, 49] width 18 height 9
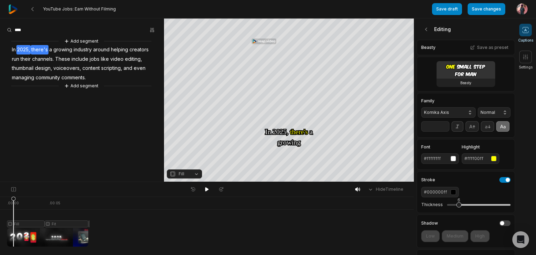
click at [28, 49] on span "2025," at bounding box center [23, 49] width 14 height 9
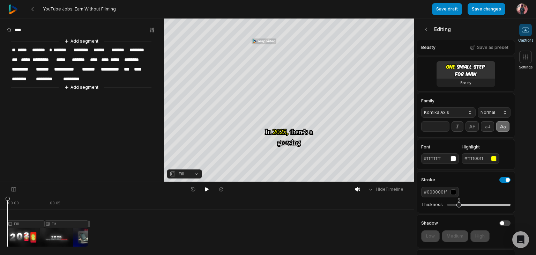
click at [28, 49] on span "*****" at bounding box center [24, 49] width 15 height 9
click at [15, 50] on span "**" at bounding box center [14, 49] width 6 height 9
paste span
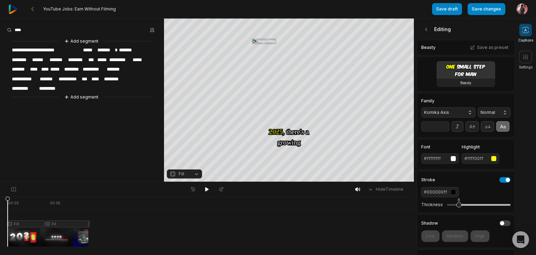
click at [14, 50] on span "**********" at bounding box center [46, 49] width 71 height 9
click at [16, 50] on span "**********" at bounding box center [46, 49] width 71 height 9
click at [480, 9] on button "Save changes" at bounding box center [487, 9] width 38 height 12
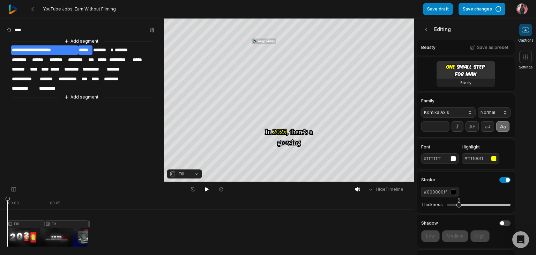
click at [150, 85] on div "**********" at bounding box center [82, 69] width 164 height 64
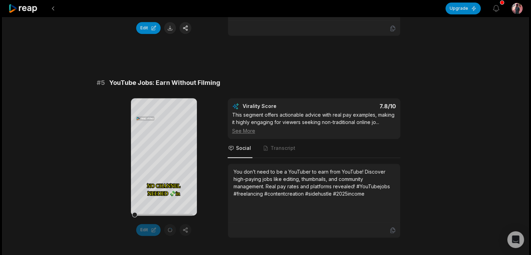
scroll to position [838, 0]
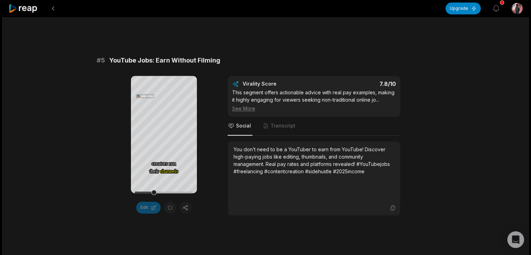
click at [306, 44] on div "# 1 Build & Sell AI-Powered Apps Fast 00:58 Your browser does not support mp4 f…" at bounding box center [266, 240] width 338 height 1982
click at [282, 134] on span "Transcript" at bounding box center [279, 126] width 35 height 19
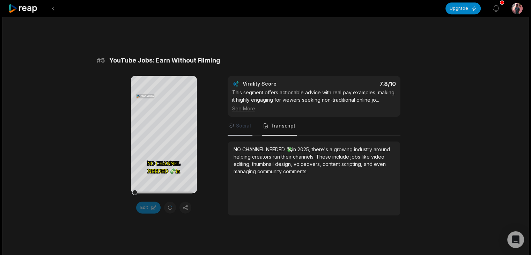
click at [239, 129] on span "Social" at bounding box center [243, 125] width 15 height 7
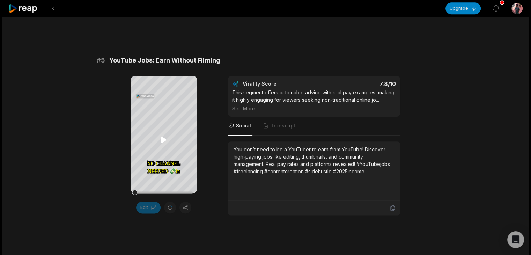
click at [160, 140] on icon at bounding box center [163, 139] width 8 height 8
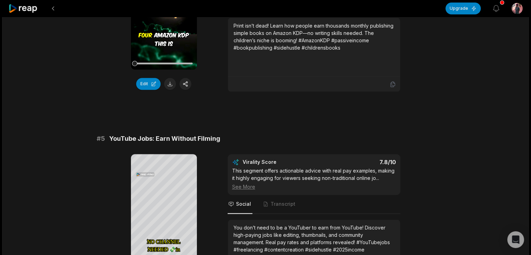
scroll to position [754, 0]
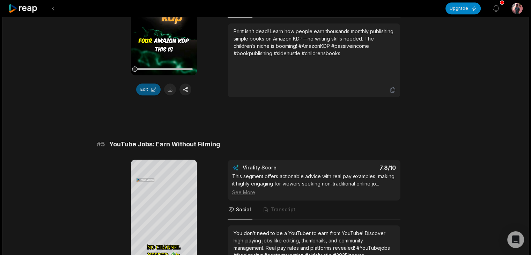
click at [144, 87] on button "Edit" at bounding box center [148, 89] width 24 height 12
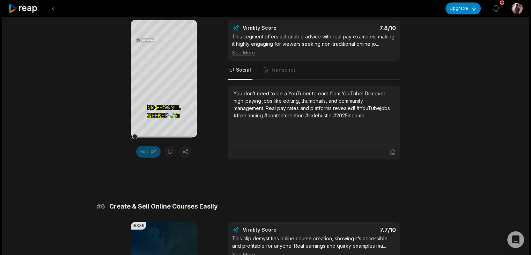
scroll to position [879, 0]
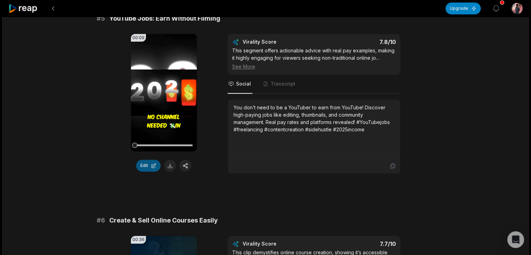
click at [147, 171] on button "Edit" at bounding box center [148, 165] width 24 height 12
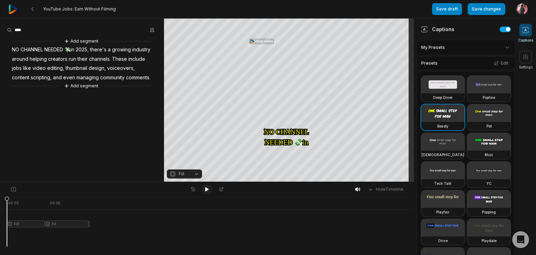
click at [207, 188] on icon at bounding box center [206, 189] width 3 height 4
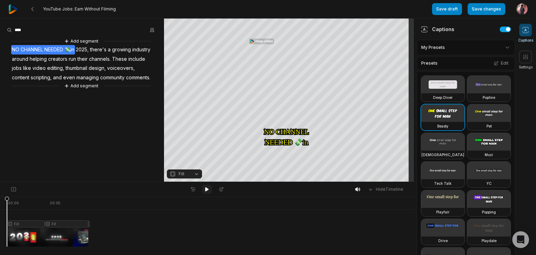
click at [205, 187] on icon at bounding box center [207, 189] width 6 height 6
click at [71, 52] on span "NO CHANNEL NEEDED 💸in" at bounding box center [43, 49] width 64 height 9
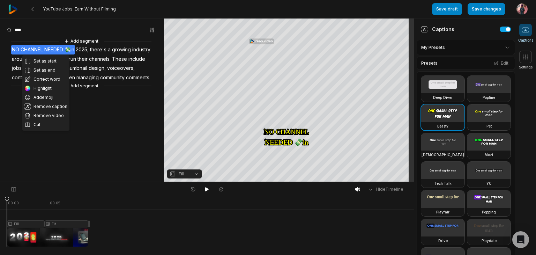
click at [103, 130] on aside "Set as start Set as end Correct word Highlight Add emoji Remove caption Remove …" at bounding box center [82, 99] width 164 height 163
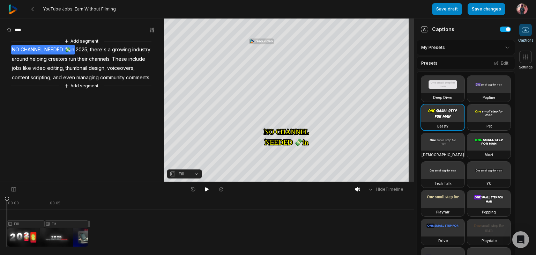
click at [115, 119] on aside "Add segment NO CHANNEL NEEDED 💸in 2025, there's a growing industry around helpi…" at bounding box center [82, 99] width 164 height 163
click at [127, 114] on aside "Add segment NO CHANNEL NEEDED 💸in 2025, there's a growing industry around helpi…" at bounding box center [82, 99] width 164 height 163
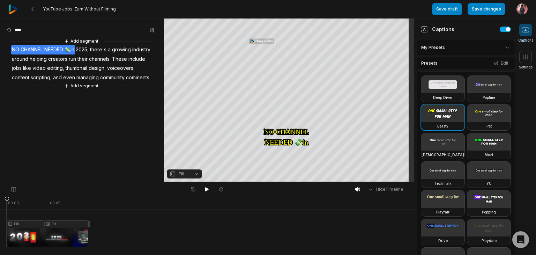
click at [127, 114] on aside "Add segment NO CHANNEL NEEDED 💸in 2025, there's a growing industry around helpi…" at bounding box center [82, 99] width 164 height 163
click at [89, 49] on span "2025," at bounding box center [82, 49] width 14 height 9
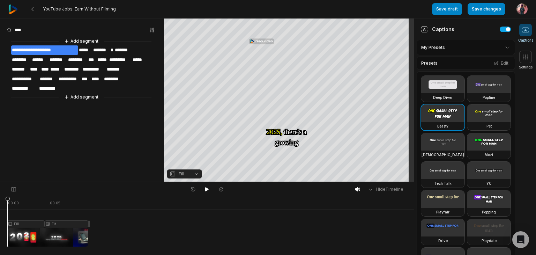
click at [119, 106] on aside "**********" at bounding box center [82, 99] width 164 height 163
click at [135, 130] on aside "**********" at bounding box center [82, 99] width 164 height 163
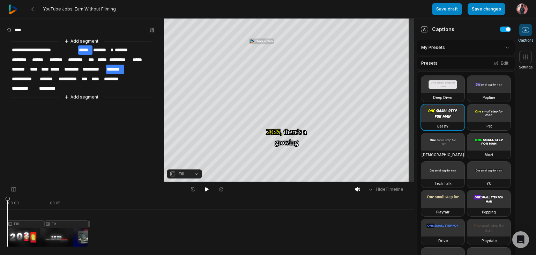
click at [145, 70] on div "**********" at bounding box center [82, 69] width 164 height 64
click at [139, 180] on aside "**********" at bounding box center [82, 99] width 164 height 163
click at [130, 137] on aside "**********" at bounding box center [82, 99] width 164 height 163
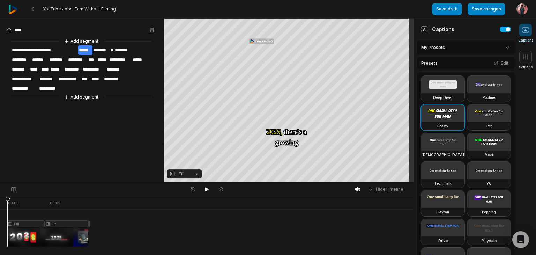
click at [130, 137] on aside "**********" at bounding box center [82, 99] width 164 height 163
click at [60, 145] on aside "**********" at bounding box center [82, 99] width 164 height 163
click at [102, 130] on aside "**********" at bounding box center [82, 99] width 164 height 163
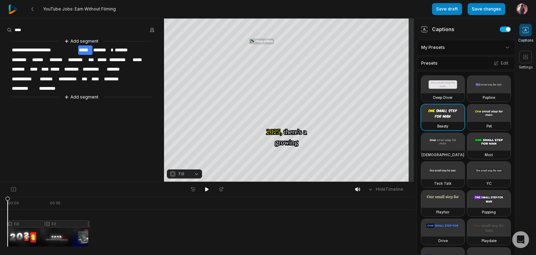
click at [102, 130] on aside "**********" at bounding box center [82, 99] width 164 height 163
click at [207, 189] on icon at bounding box center [206, 189] width 3 height 4
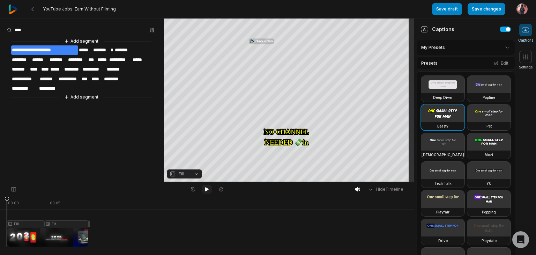
click at [207, 189] on icon at bounding box center [206, 189] width 3 height 4
click at [206, 188] on icon at bounding box center [206, 189] width 3 height 4
click at [84, 128] on aside "**********" at bounding box center [82, 99] width 164 height 163
click at [104, 120] on aside "**********" at bounding box center [82, 99] width 164 height 163
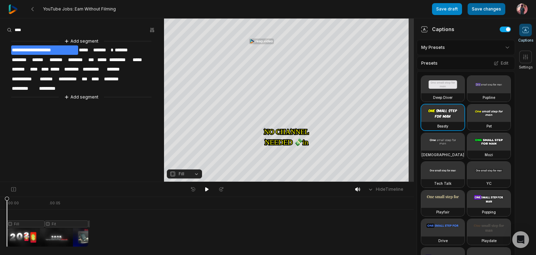
click at [491, 12] on button "Save changes" at bounding box center [487, 9] width 38 height 12
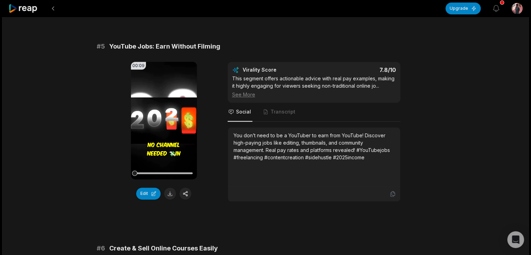
scroll to position [865, 0]
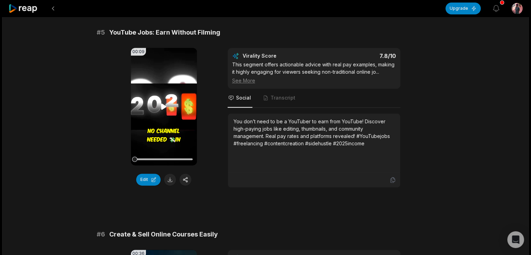
click at [149, 162] on div at bounding box center [164, 159] width 58 height 12
click at [159, 160] on div at bounding box center [164, 159] width 58 height 2
click at [166, 163] on div at bounding box center [164, 159] width 58 height 12
click at [176, 160] on div at bounding box center [164, 159] width 58 height 2
click at [185, 160] on div at bounding box center [164, 159] width 58 height 2
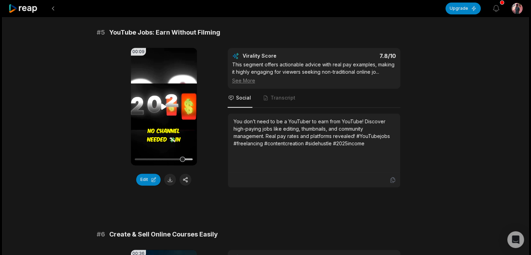
click at [188, 160] on div at bounding box center [164, 159] width 58 height 2
click at [161, 130] on video "Your browser does not support mp4 format." at bounding box center [164, 106] width 66 height 117
drag, startPoint x: 161, startPoint y: 130, endPoint x: 148, endPoint y: 185, distance: 56.9
click at [148, 185] on div "00:09 Your browser does not support mp4 format. Edit" at bounding box center [164, 118] width 66 height 140
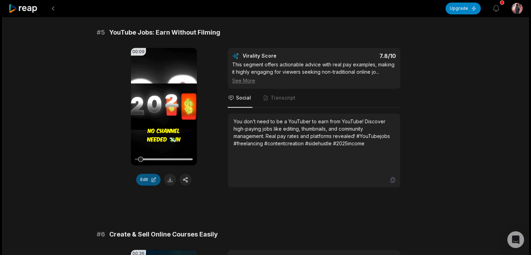
click at [148, 185] on button "Edit" at bounding box center [148, 179] width 24 height 12
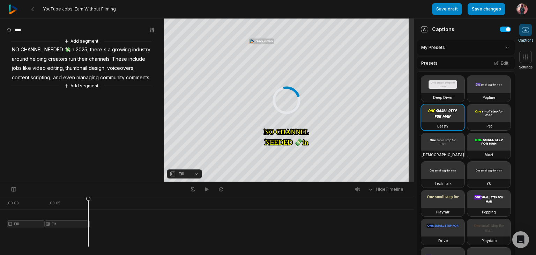
click at [525, 34] on span at bounding box center [525, 30] width 13 height 13
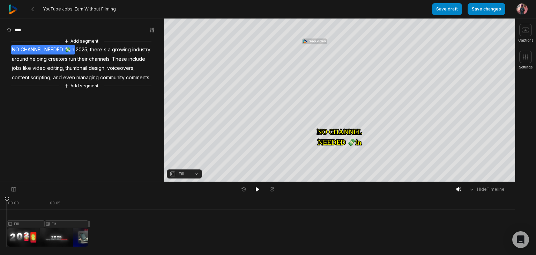
click at [298, 230] on div at bounding box center [257, 237] width 501 height 18
click at [448, 12] on button "Save draft" at bounding box center [447, 9] width 30 height 12
click at [527, 64] on button "Settings" at bounding box center [526, 60] width 14 height 19
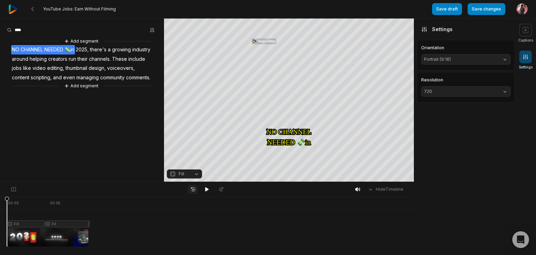
click at [194, 186] on icon at bounding box center [193, 189] width 6 height 6
click at [370, 189] on icon at bounding box center [370, 189] width 3 height 2
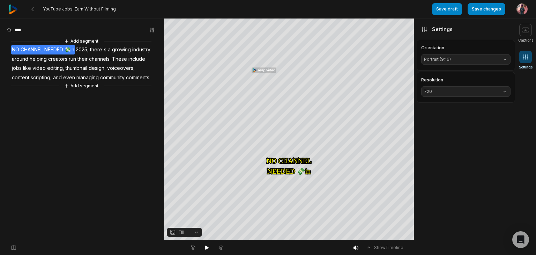
click at [524, 61] on span at bounding box center [525, 57] width 13 height 13
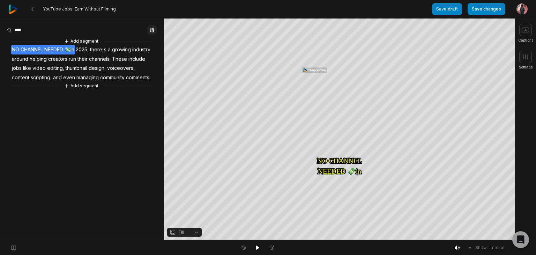
click at [151, 31] on icon "button" at bounding box center [150, 30] width 1 height 5
click at [130, 72] on div "Highlight" at bounding box center [136, 73] width 33 height 6
click at [153, 30] on icon "button" at bounding box center [152, 30] width 6 height 6
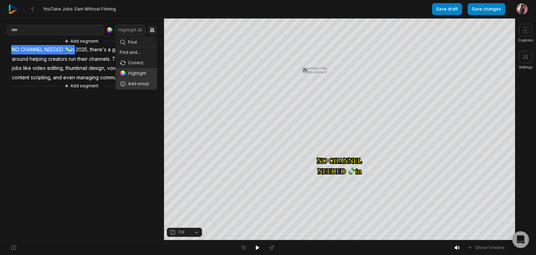
click at [140, 82] on div "Add emoji" at bounding box center [136, 84] width 33 height 6
click at [151, 33] on button "button" at bounding box center [152, 30] width 10 height 10
click at [133, 65] on div "Correct" at bounding box center [136, 63] width 33 height 6
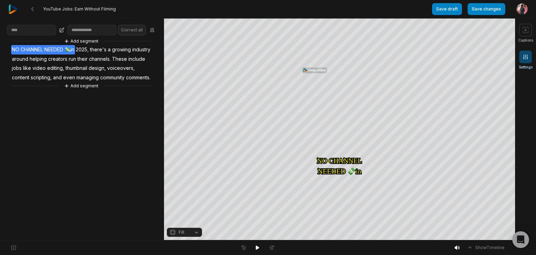
click at [525, 60] on span at bounding box center [525, 57] width 13 height 13
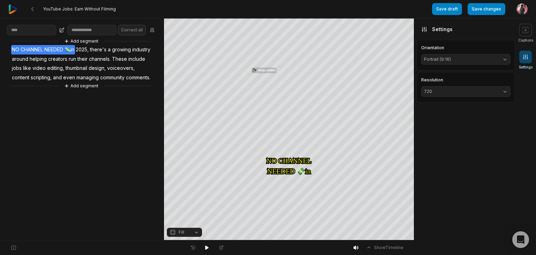
click at [504, 59] on button "Portrait (9:16)" at bounding box center [465, 59] width 89 height 10
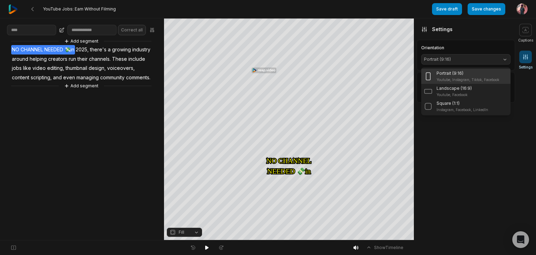
click at [504, 59] on button "Portrait (9:16)" at bounding box center [465, 59] width 89 height 10
click at [503, 90] on div "Landscape (16:9) Youtube, Facebook" at bounding box center [466, 91] width 84 height 12
